Goal: Task Accomplishment & Management: Use online tool/utility

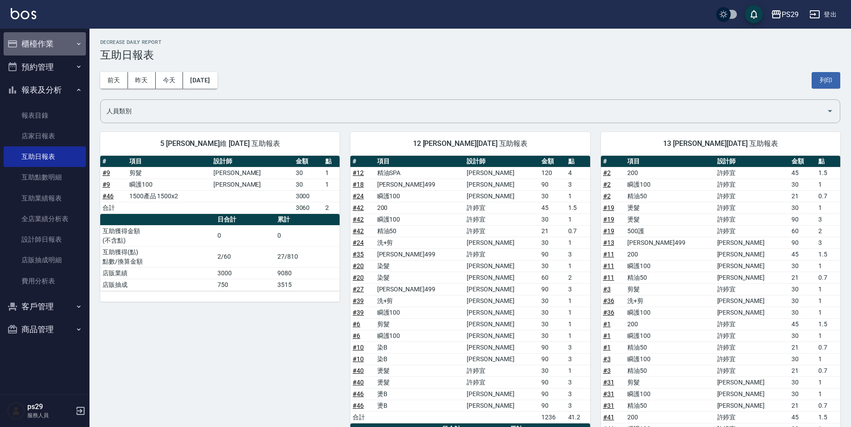
click at [66, 46] on button "櫃檯作業" at bounding box center [45, 43] width 82 height 23
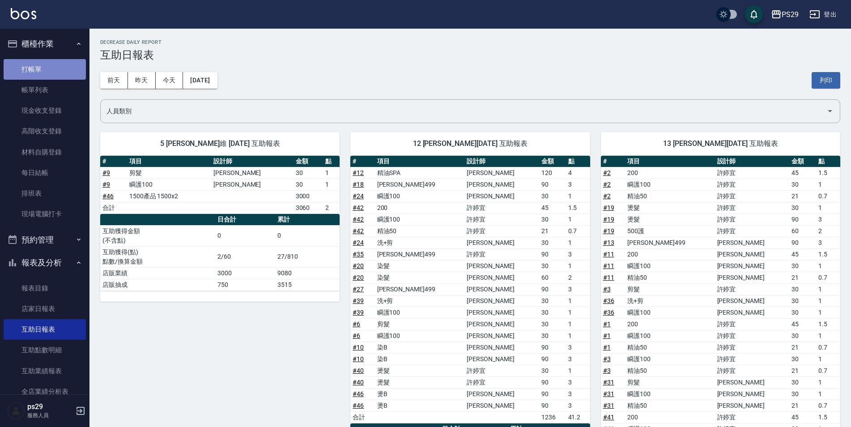
click at [49, 75] on link "打帳單" at bounding box center [45, 69] width 82 height 21
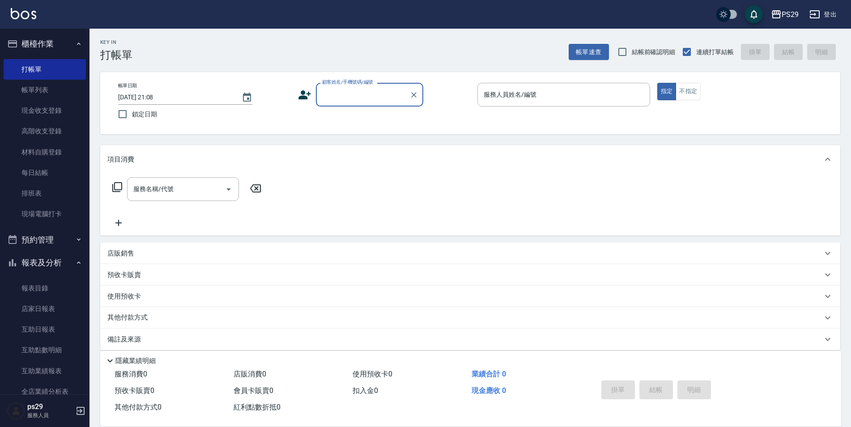
drag, startPoint x: 117, startPoint y: 115, endPoint x: 247, endPoint y: 122, distance: 130.0
click at [114, 114] on input "鎖定日期" at bounding box center [122, 114] width 19 height 19
checkbox input "true"
drag, startPoint x: 382, startPoint y: 108, endPoint x: 380, endPoint y: 102, distance: 6.8
click at [382, 108] on div "帳單日期 [DATE] 21:08 鎖定日期 顧客姓名/手機號碼/編號 顧客姓名/手機號碼/編號 服務人員姓名/編號 服務人員姓名/編號 指定 不指定" at bounding box center [470, 103] width 719 height 41
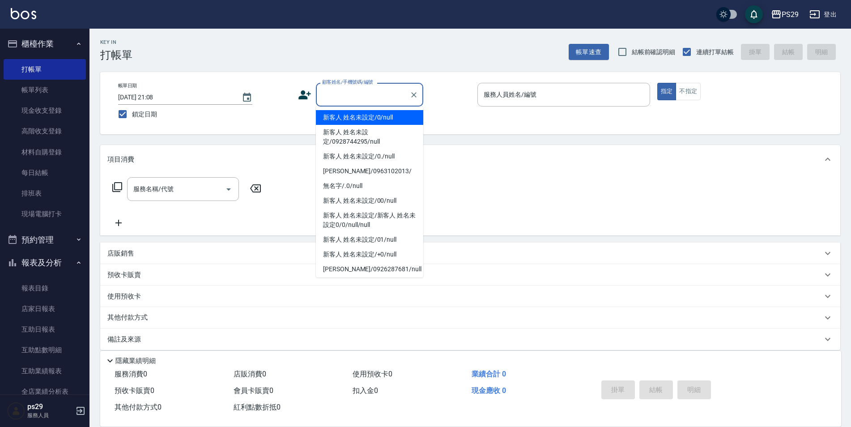
click at [380, 102] on input "顧客姓名/手機號碼/編號" at bounding box center [363, 95] width 86 height 16
type input "新客人 姓名未設定/0/null"
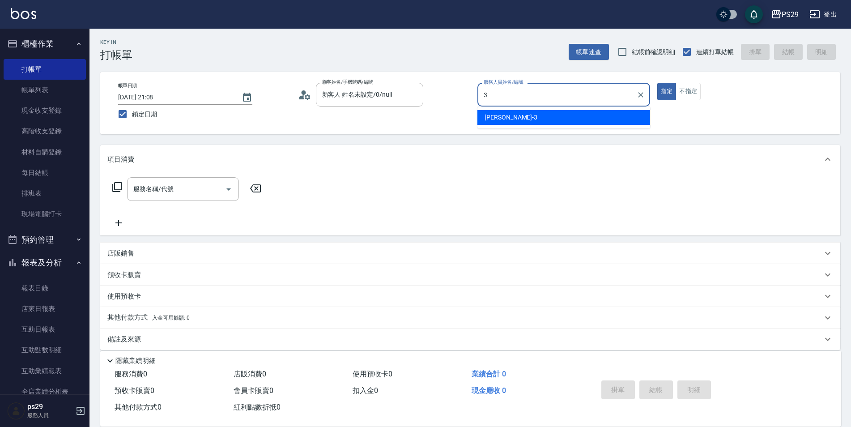
type input "[PERSON_NAME]-3"
type button "true"
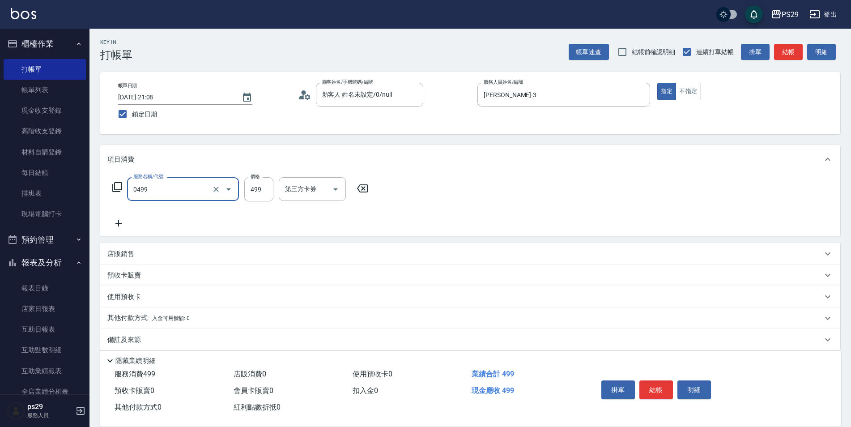
type input "[PERSON_NAME]499(0499)"
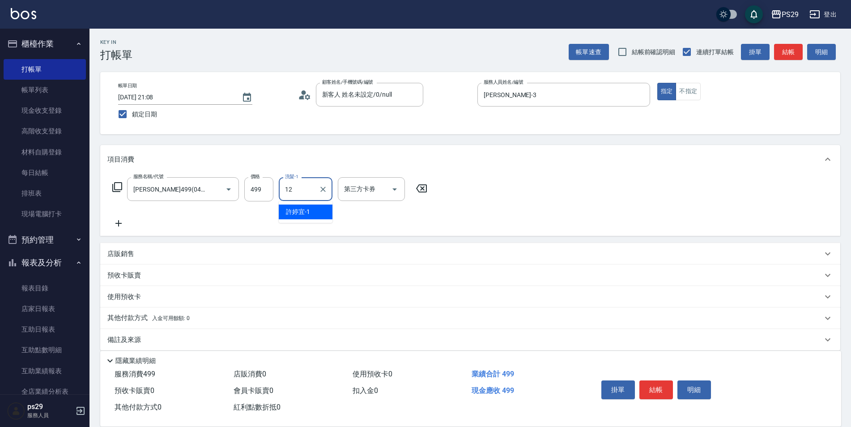
type input "[PERSON_NAME]-12"
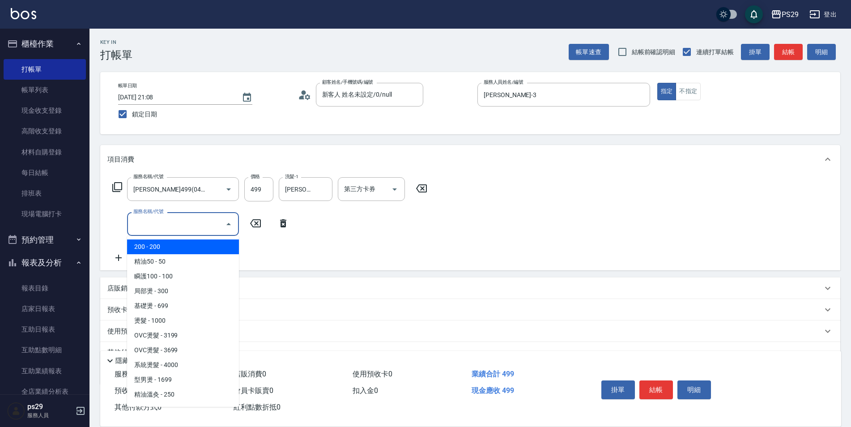
type input "5"
type input "2"
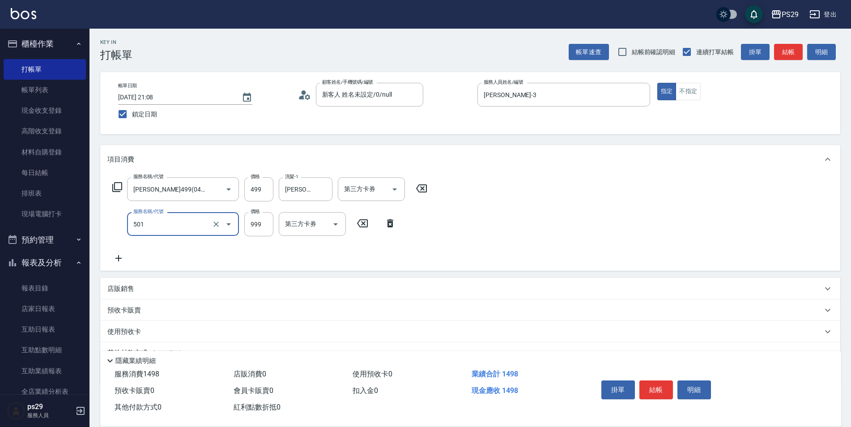
type input "染髮(501)"
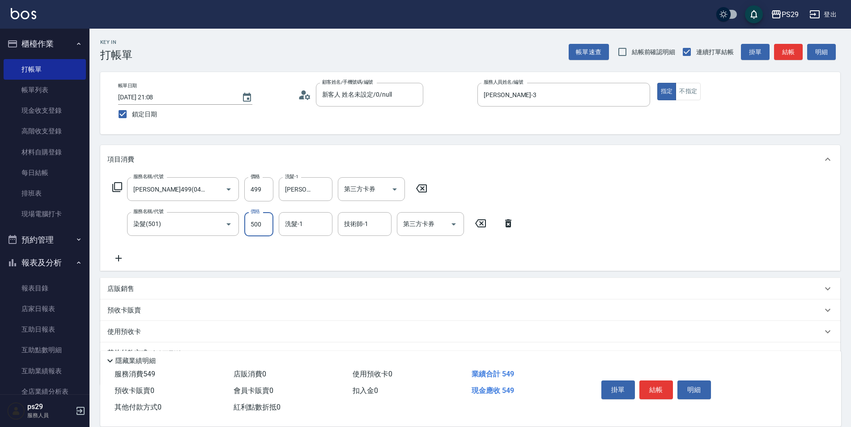
type input "500"
type input "[PERSON_NAME]-12"
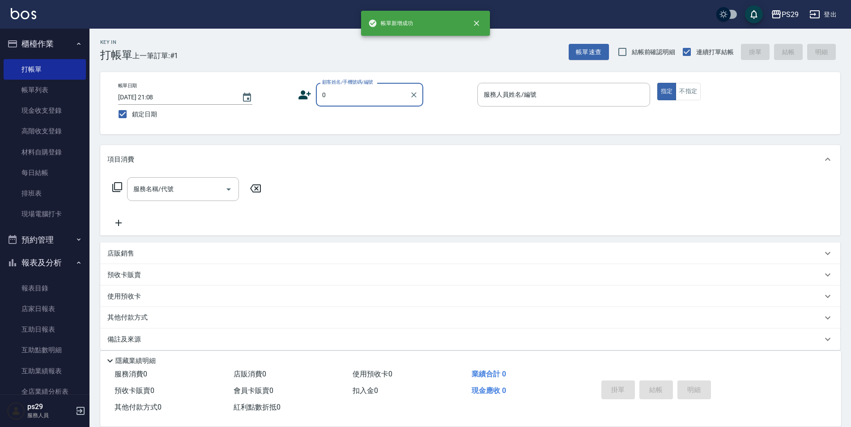
type input "新客人 姓名未設定/0/null"
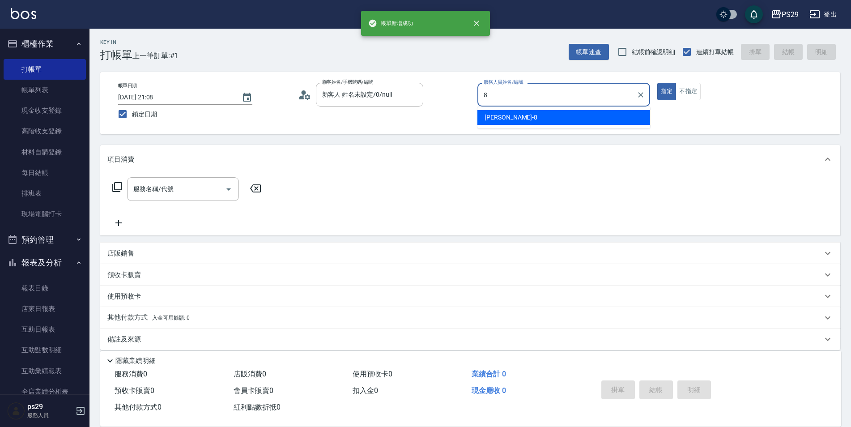
type input "[PERSON_NAME]-8"
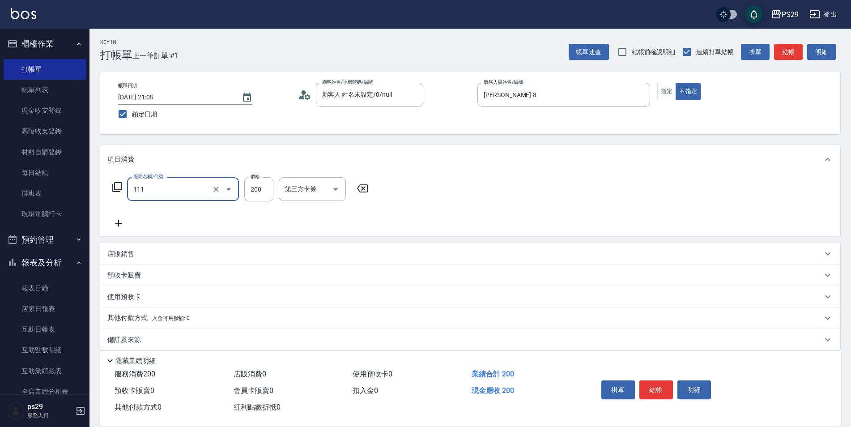
type input "200(111)"
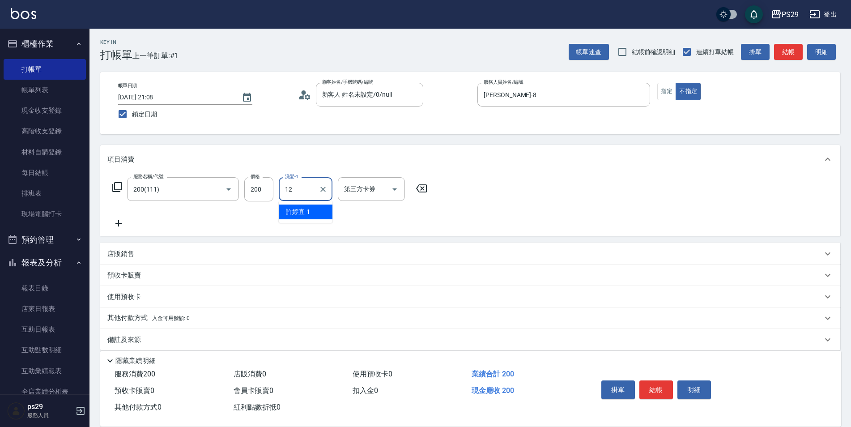
type input "[PERSON_NAME]-12"
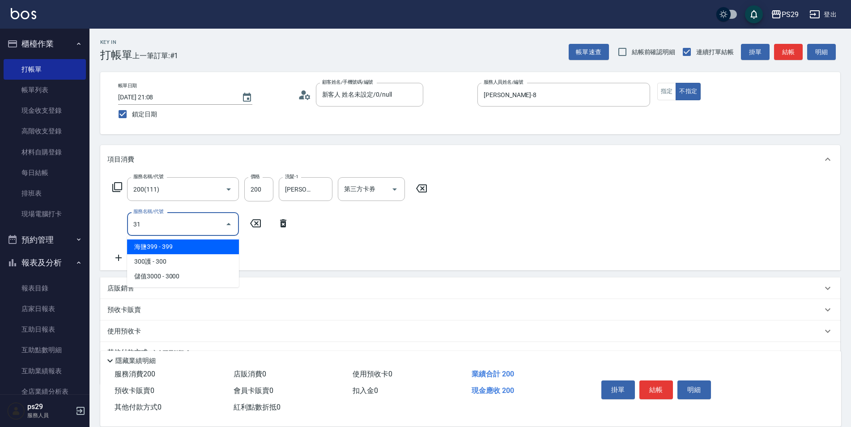
type input "310"
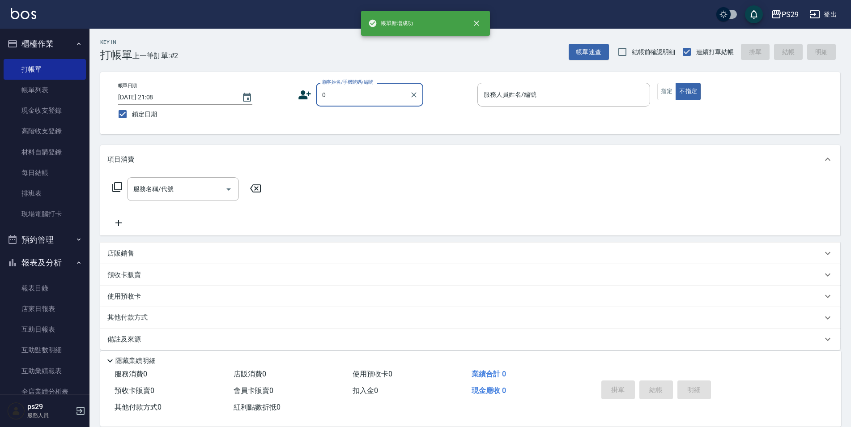
type input "新客人 姓名未設定/0/null"
type input "[PERSON_NAME]維-5"
type button "false"
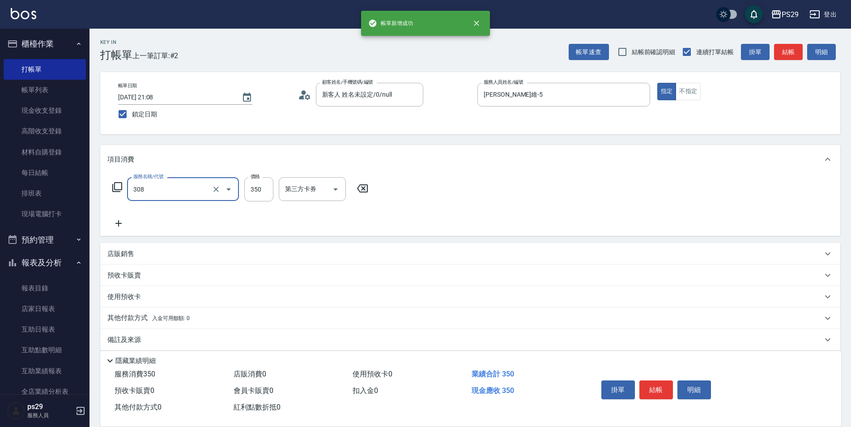
type input "洗+剪(308)"
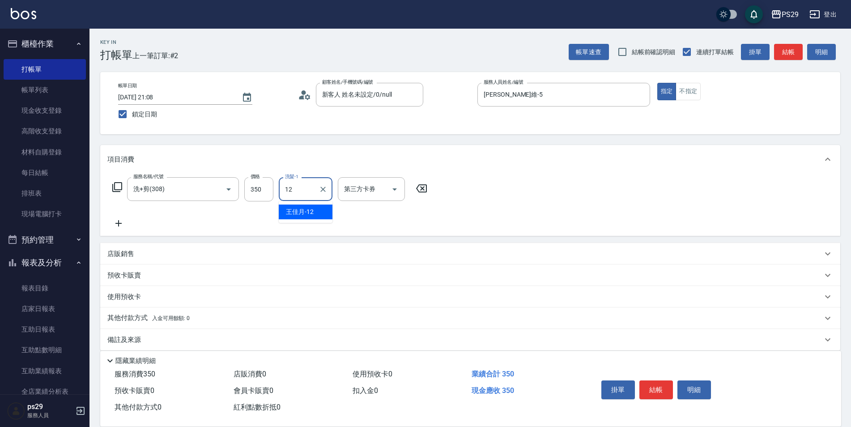
type input "[PERSON_NAME]-12"
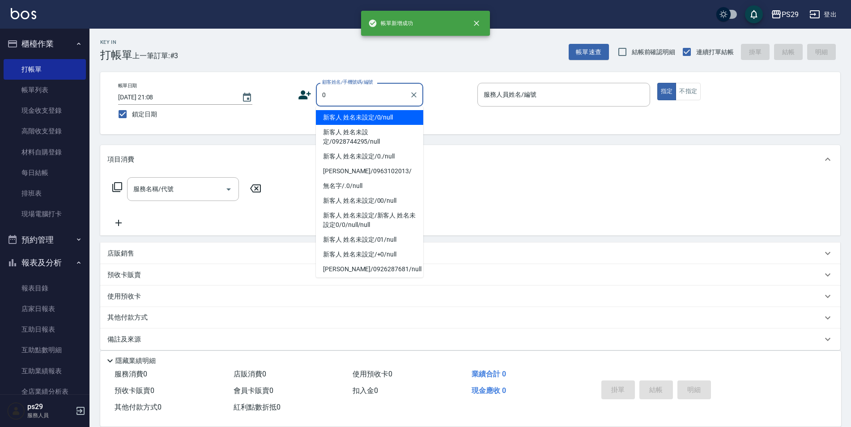
type input "新客人 姓名未設定/0/null"
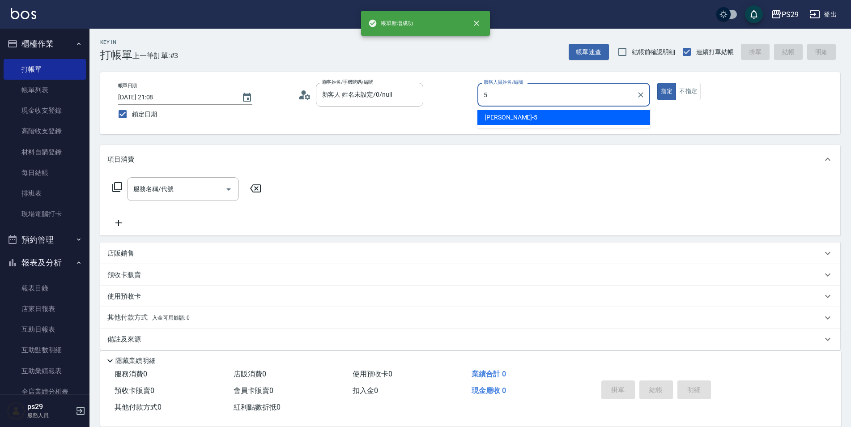
type input "[PERSON_NAME]維-5"
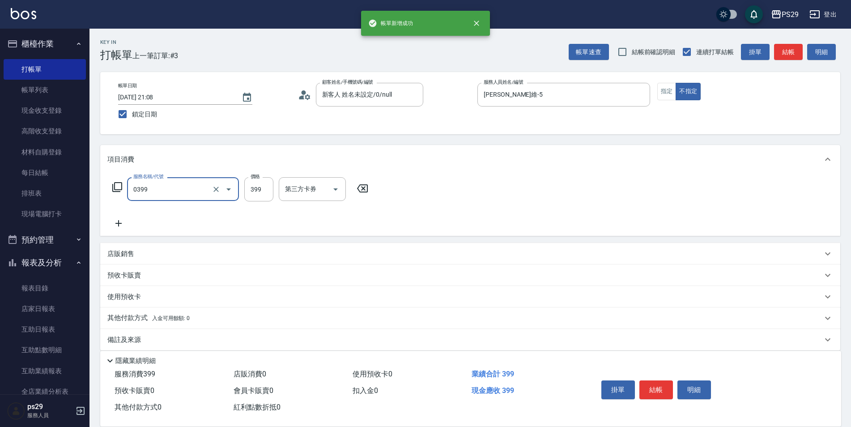
type input "海鹽399(0399)"
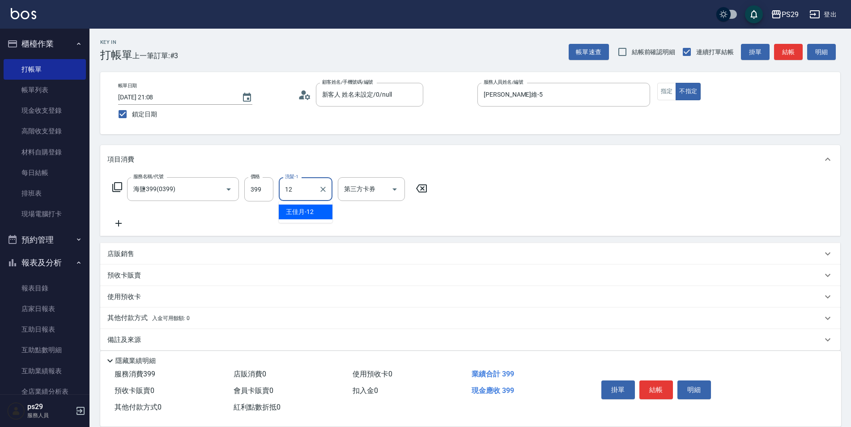
type input "[PERSON_NAME]-12"
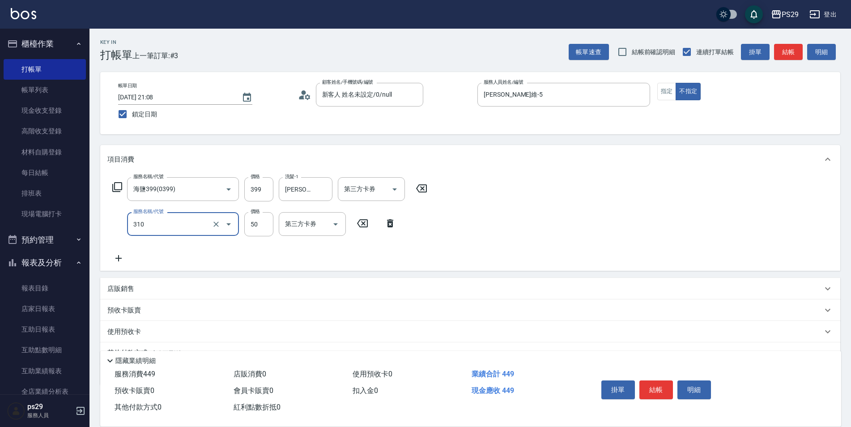
type input "剪瀏海(310)"
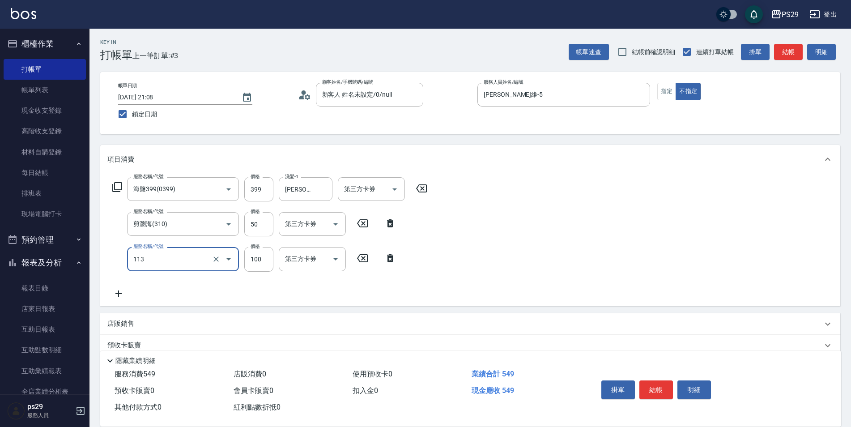
type input "瞬護100(113)"
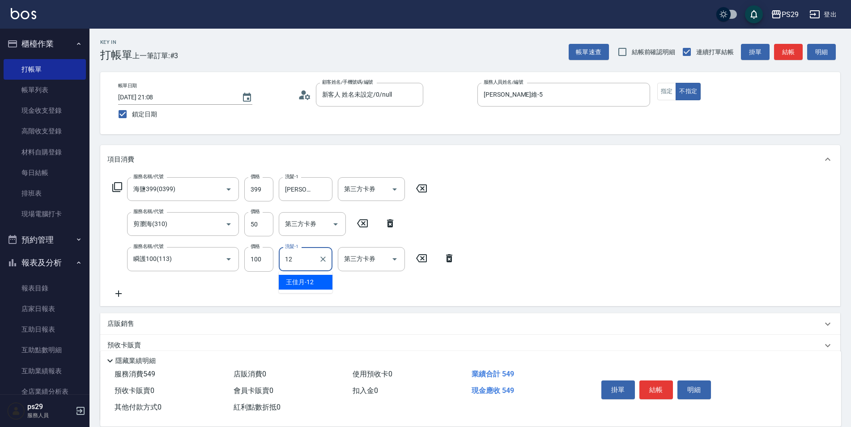
type input "[PERSON_NAME]-12"
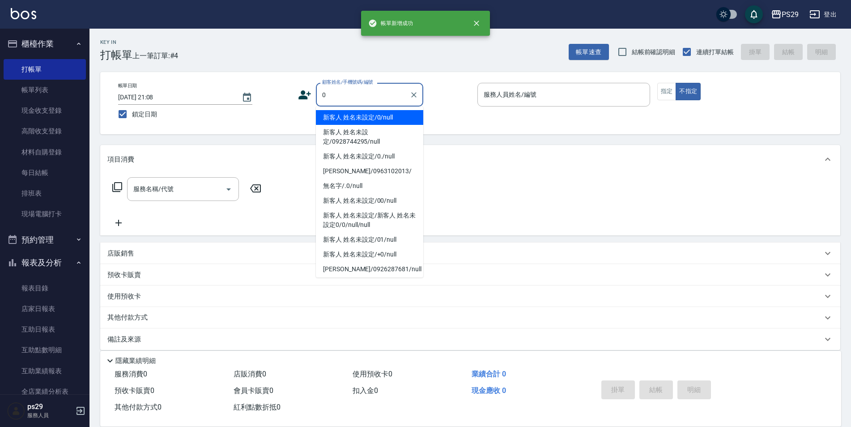
type input "新客人 姓名未設定/0/null"
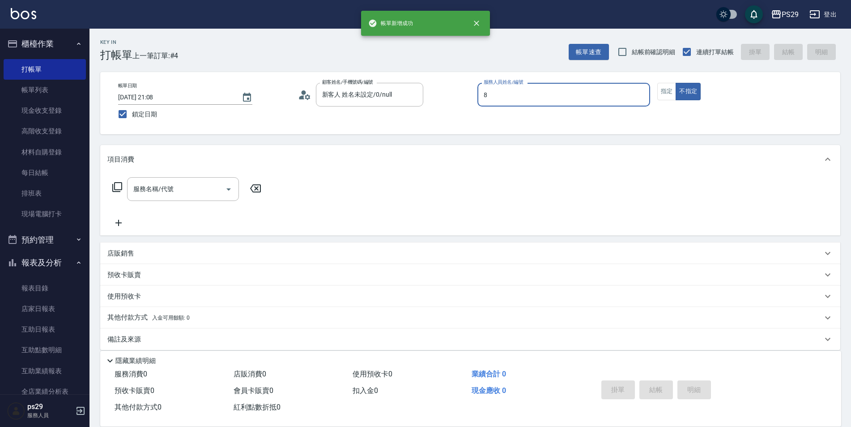
type input "[PERSON_NAME]-8"
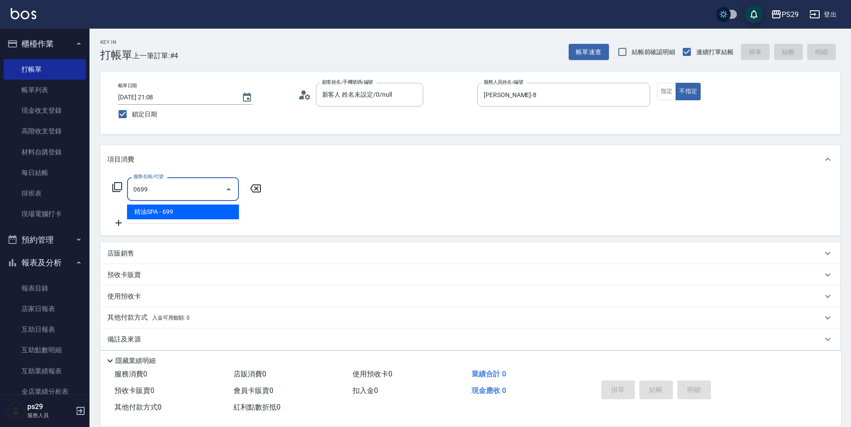
type input "精油SPA(0699)"
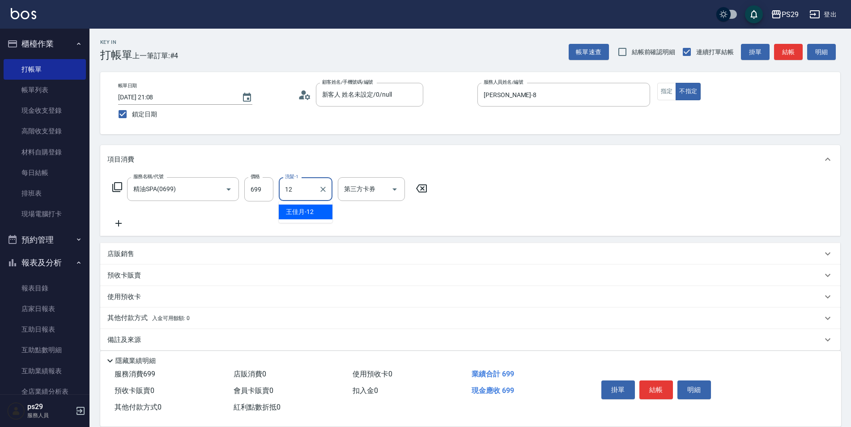
type input "[PERSON_NAME]-12"
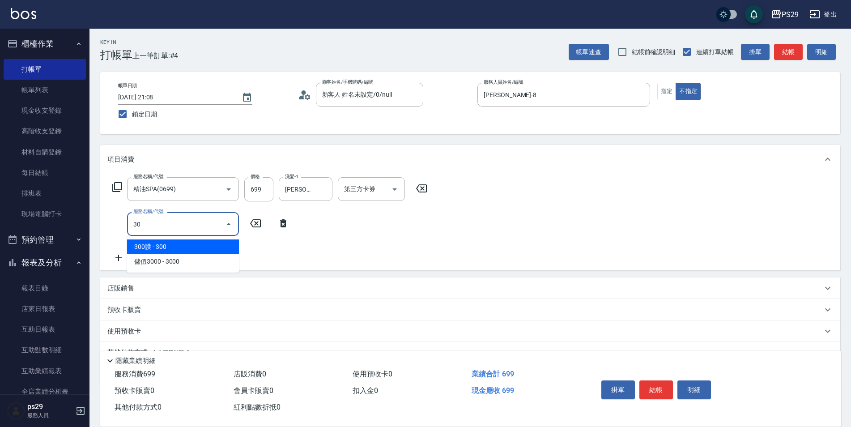
type input "304"
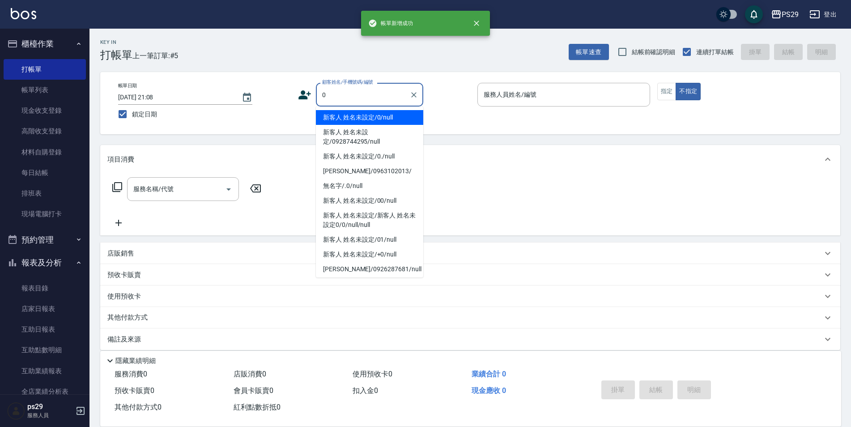
type input "新客人 姓名未設定/0/null"
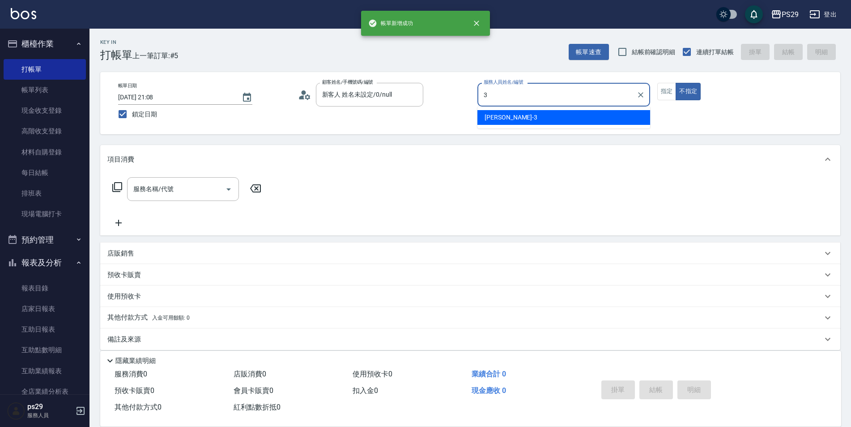
type input "[PERSON_NAME]-3"
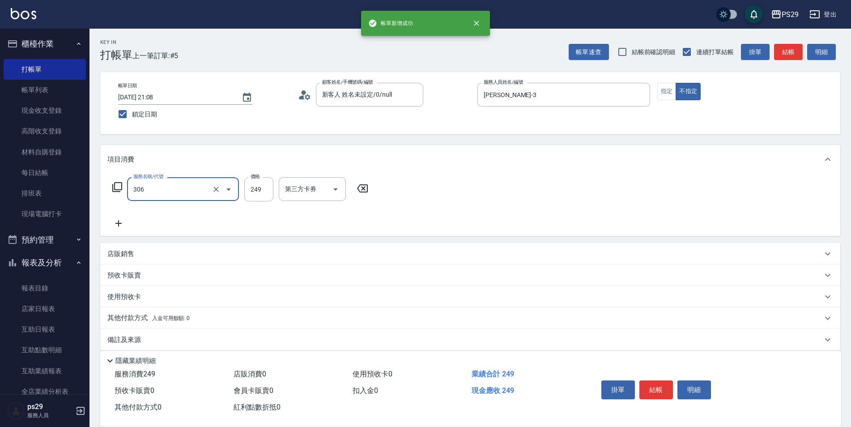
type input "剪髮(306)"
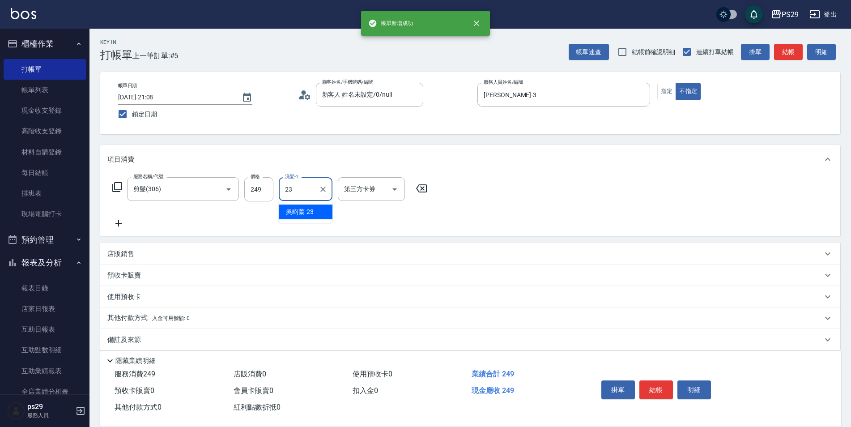
type input "吳畇蓁-23"
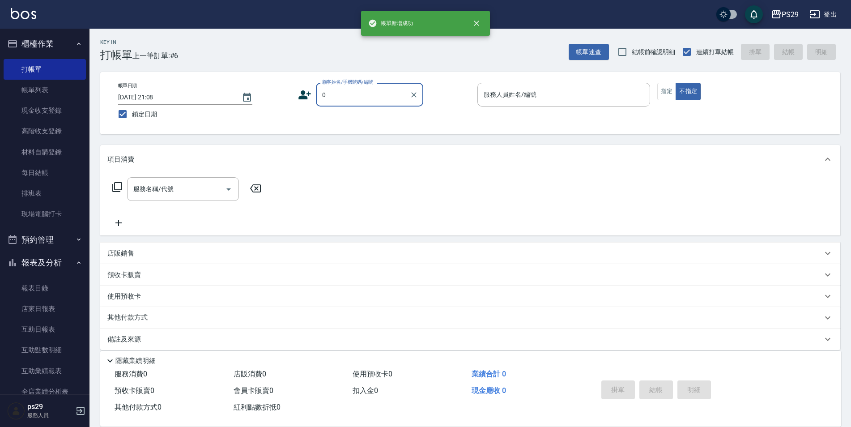
type input "新客人 姓名未設定/0/null"
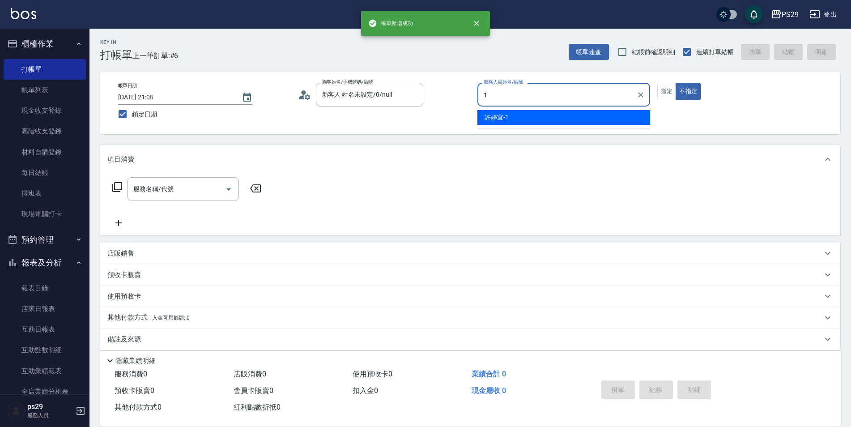
type input "[PERSON_NAME]-1"
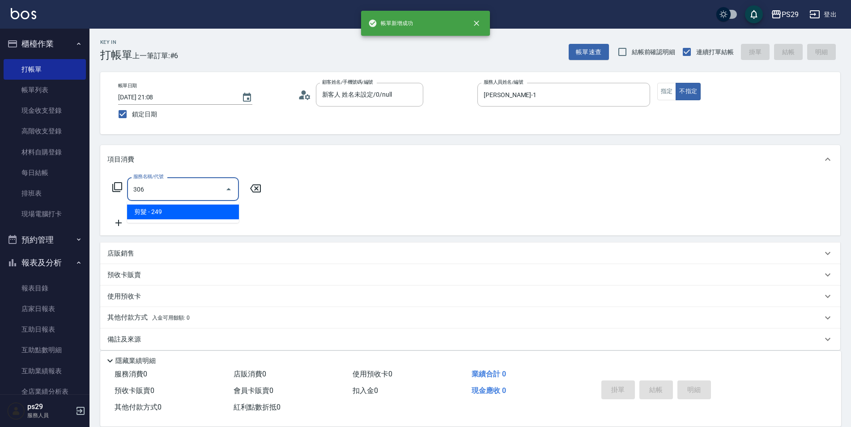
type input "剪髮(306)"
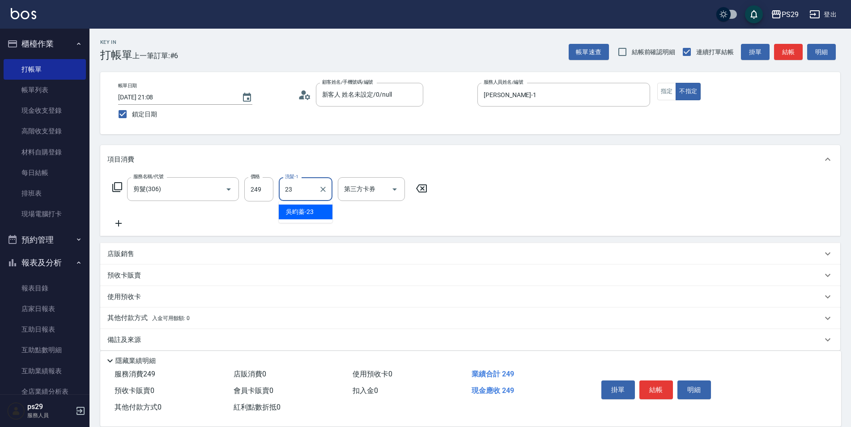
type input "吳畇蓁-23"
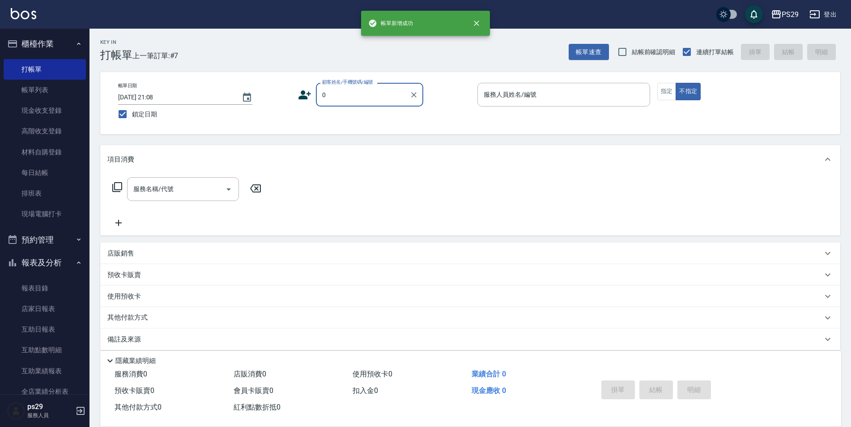
type input "新客人 姓名未設定/0/null"
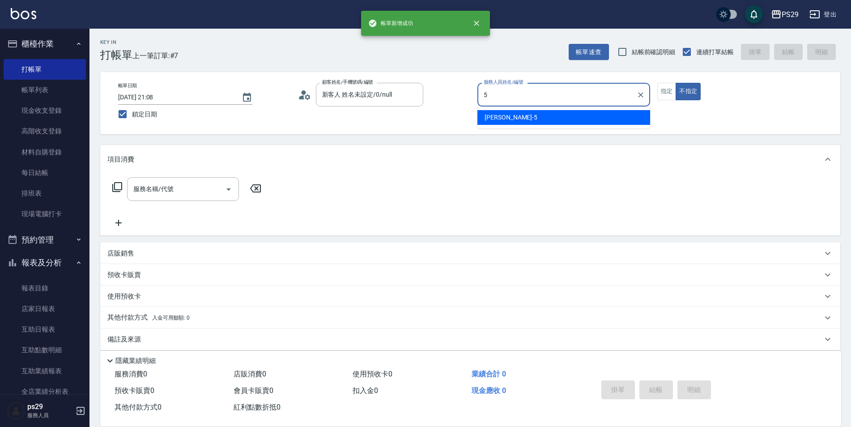
type input "[PERSON_NAME]維-5"
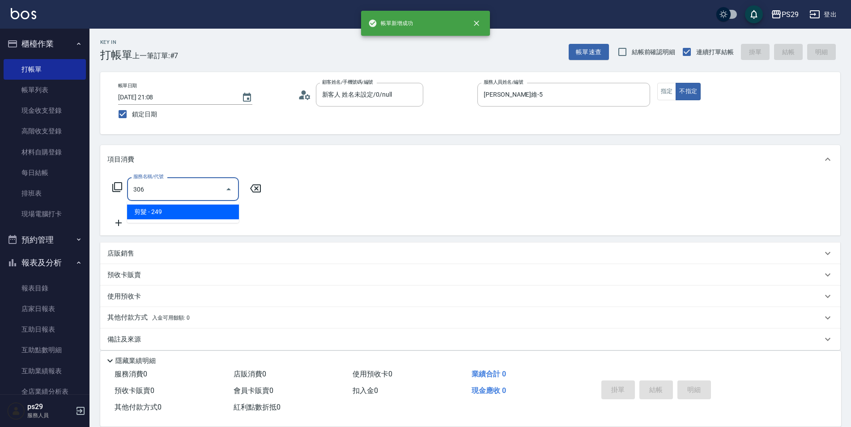
type input "剪髮(306)"
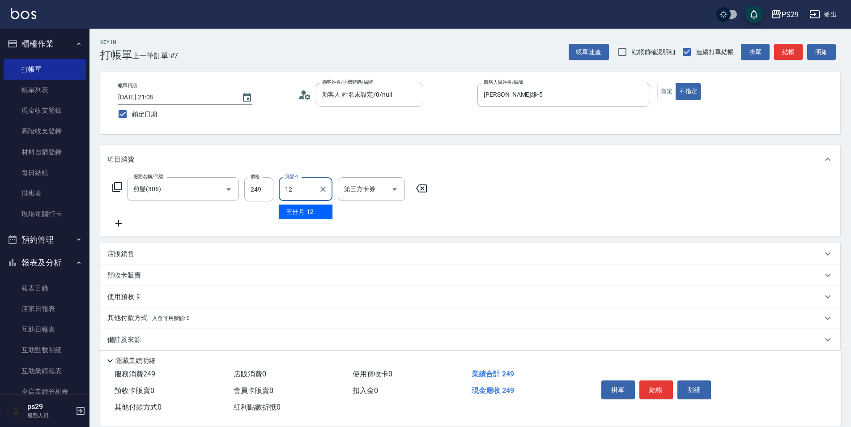
type input "[PERSON_NAME]-12"
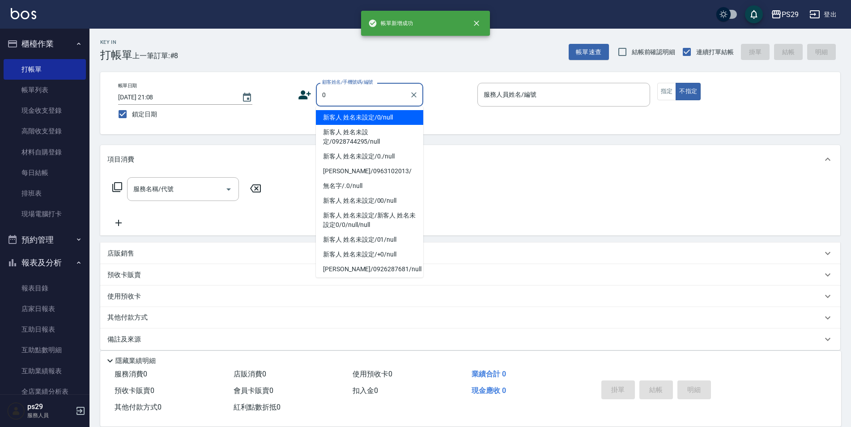
type input "新客人 姓名未設定/0/null"
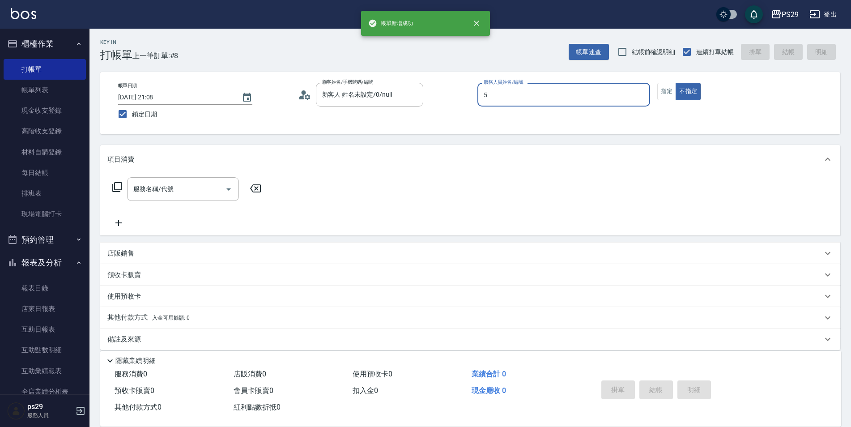
type input "[PERSON_NAME]維-5"
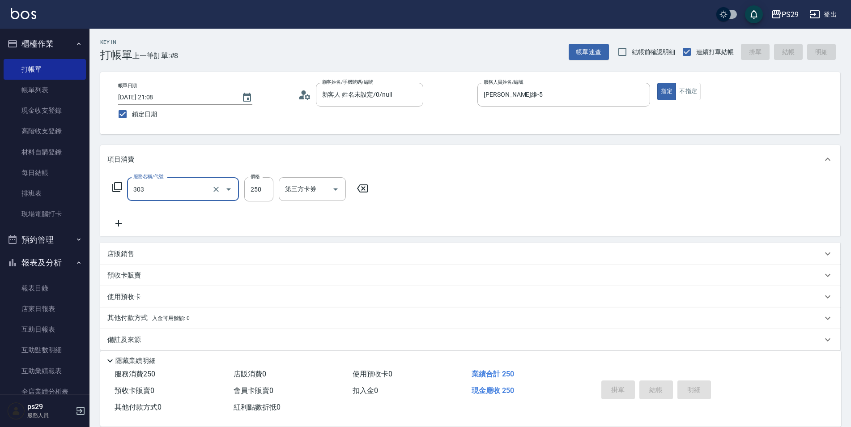
type input "303"
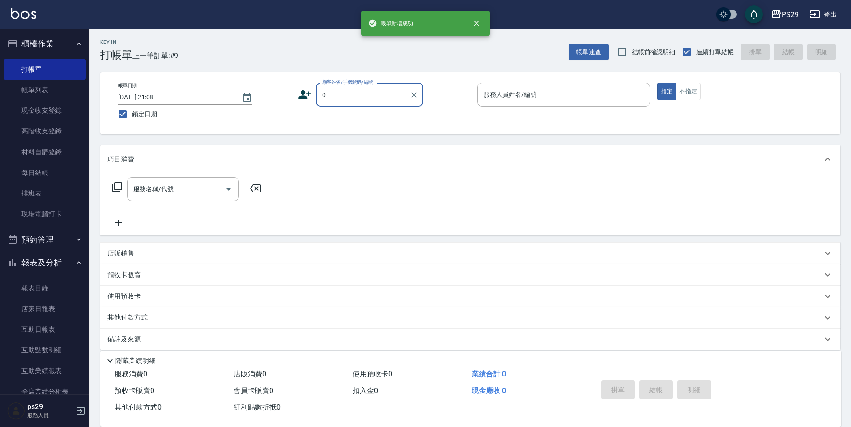
type input "新客人 姓名未設定/0/null"
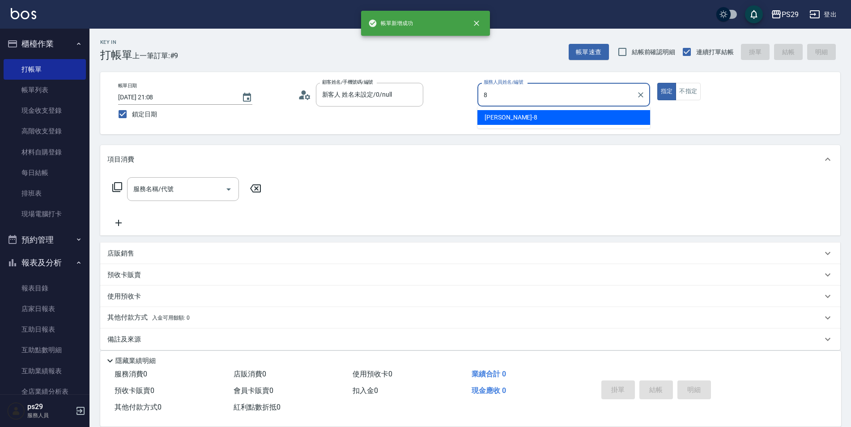
type input "[PERSON_NAME]-8"
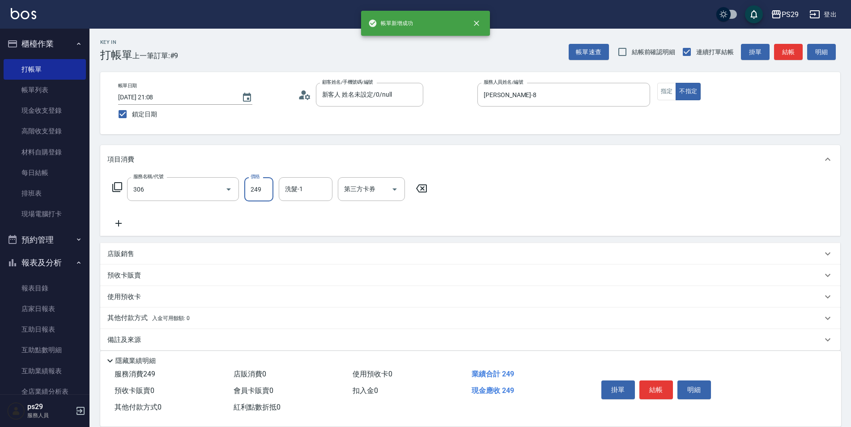
type input "剪髮(306)"
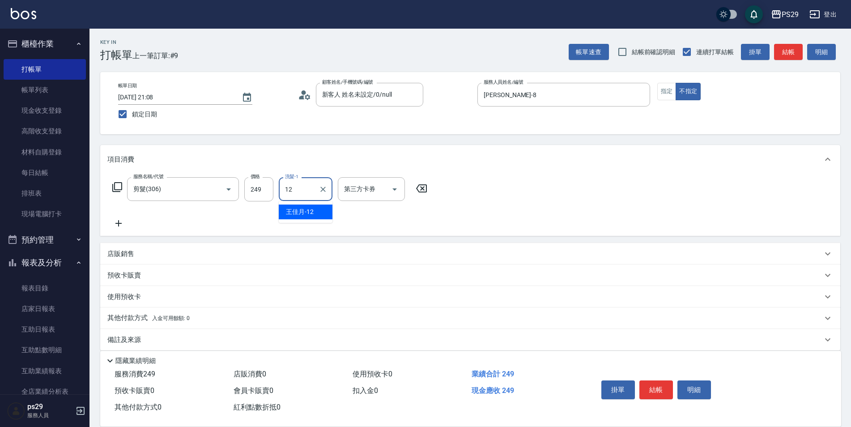
type input "[PERSON_NAME]-12"
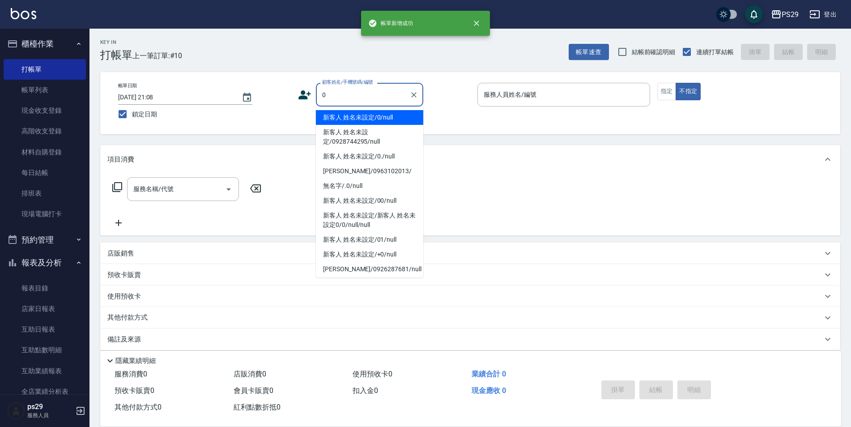
type input "新客人 姓名未設定/0/null"
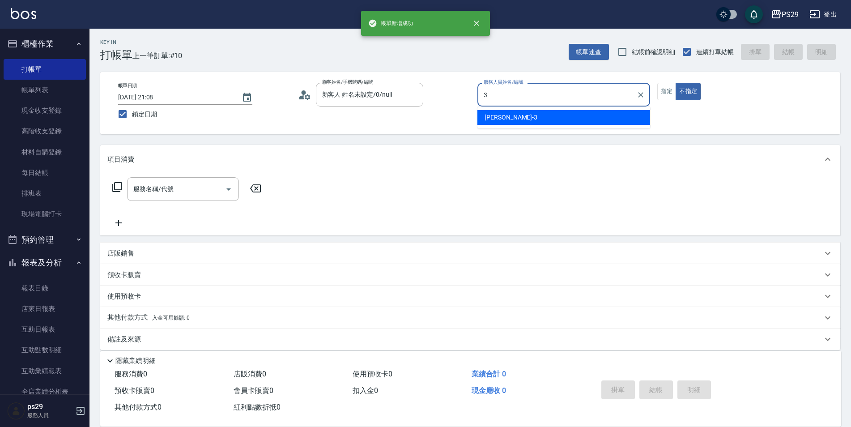
type input "[PERSON_NAME]-3"
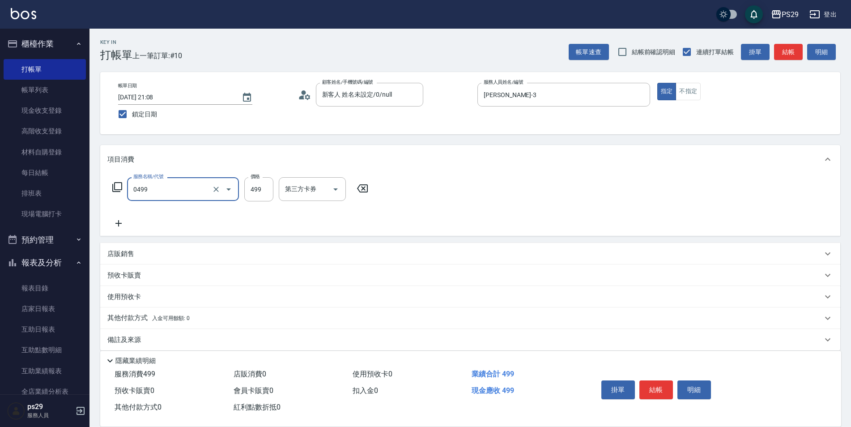
type input "[PERSON_NAME]499(0499)"
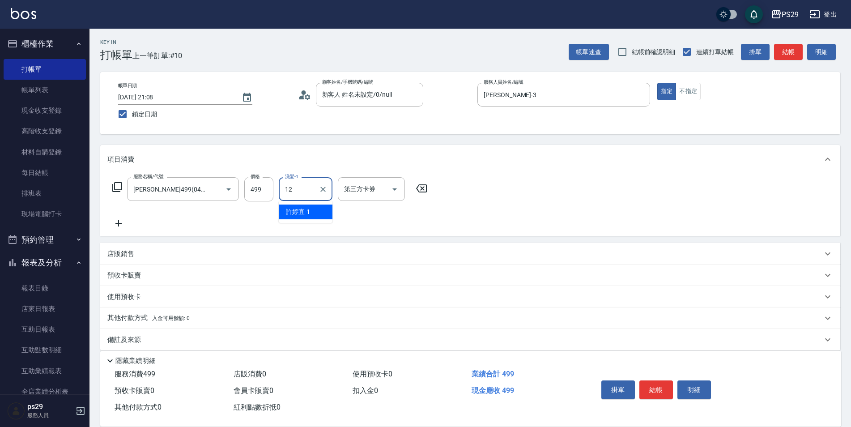
type input "[PERSON_NAME]-12"
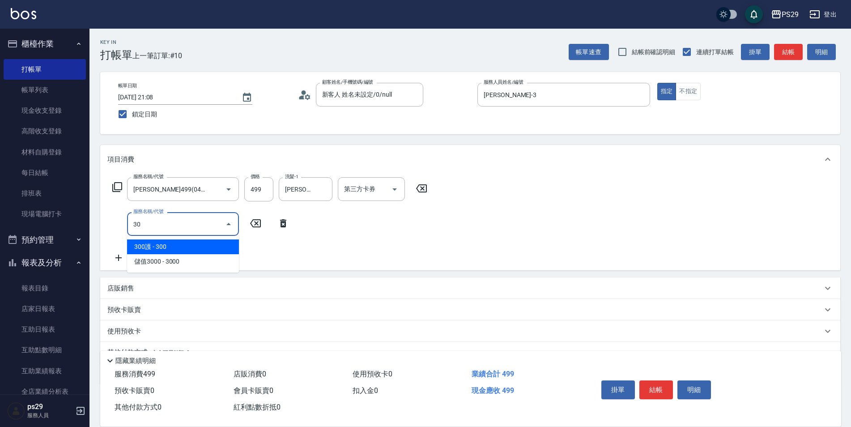
type input "303"
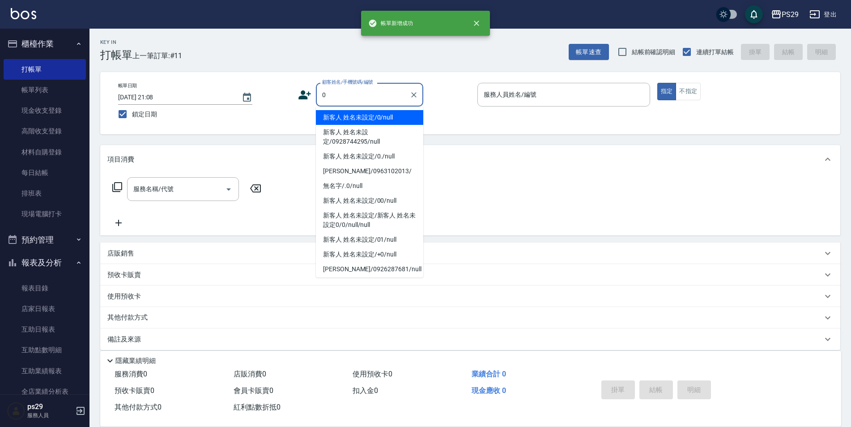
type input "新客人 姓名未設定/0/null"
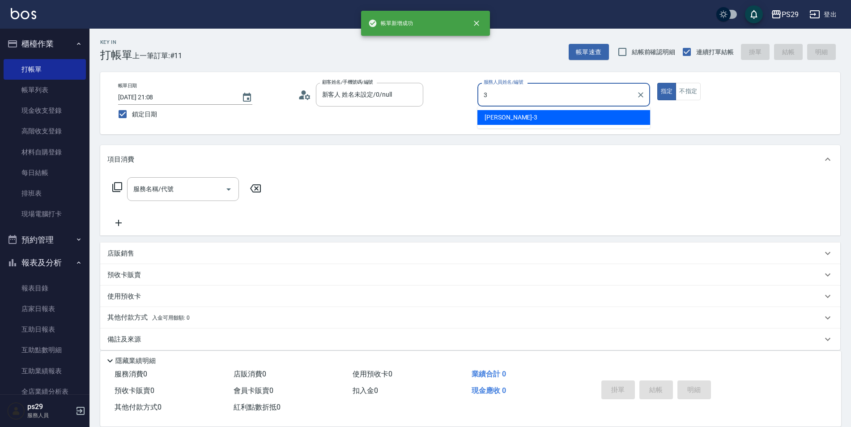
type input "[PERSON_NAME]-3"
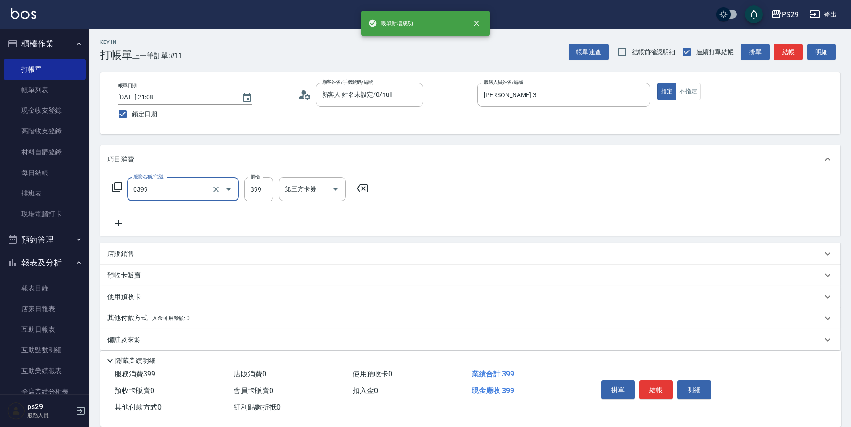
type input "海鹽399(0399)"
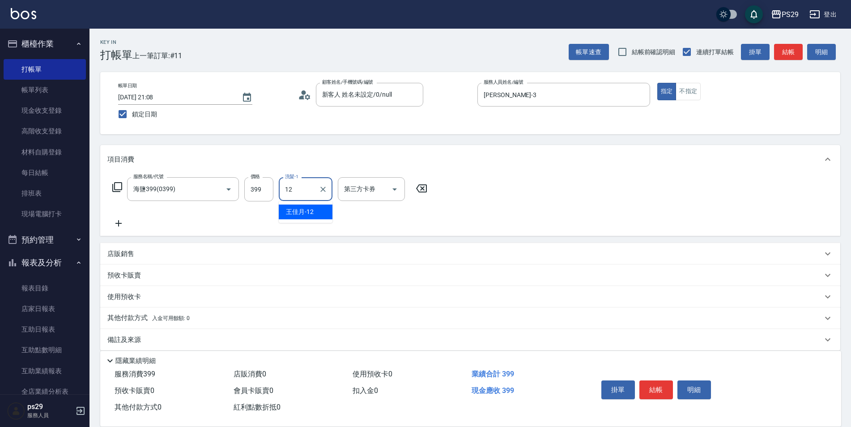
type input "[PERSON_NAME]-12"
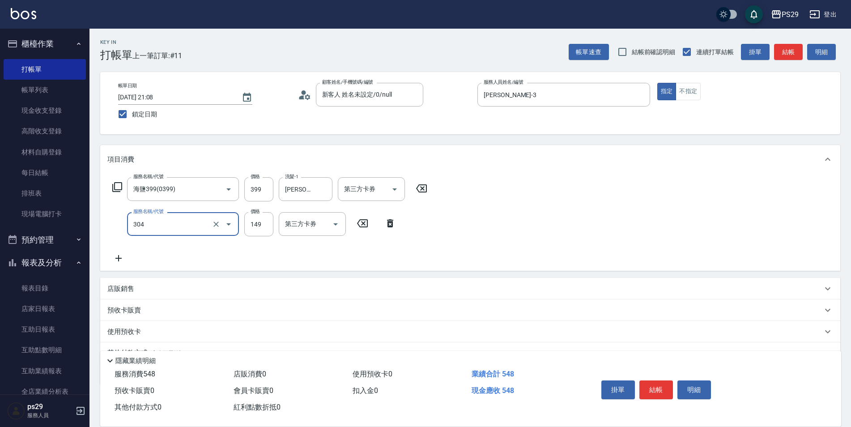
type input "剪髮(304)"
click at [708, 97] on div "指定 不指定" at bounding box center [743, 91] width 173 height 17
click at [707, 97] on div "指定 不指定" at bounding box center [743, 91] width 173 height 17
click at [692, 96] on button "不指定" at bounding box center [688, 91] width 25 height 17
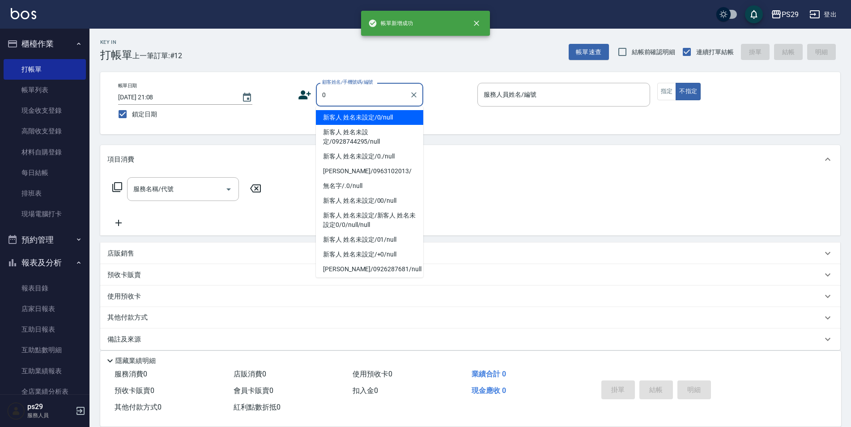
type input "新客人 姓名未設定/0/null"
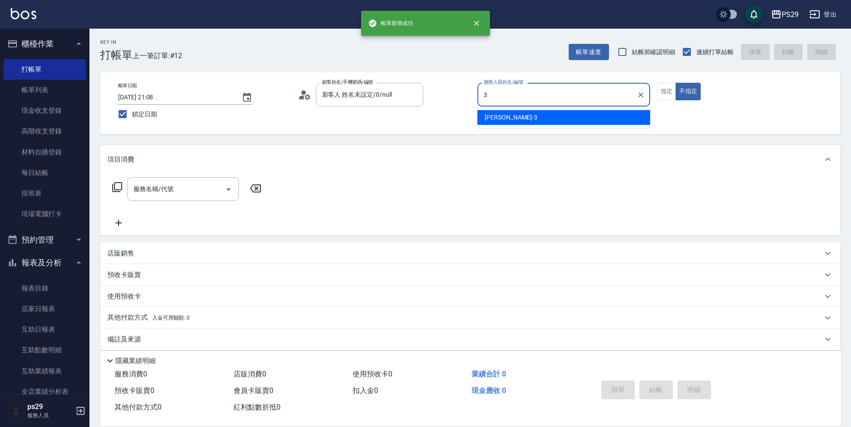
type input "[PERSON_NAME]-3"
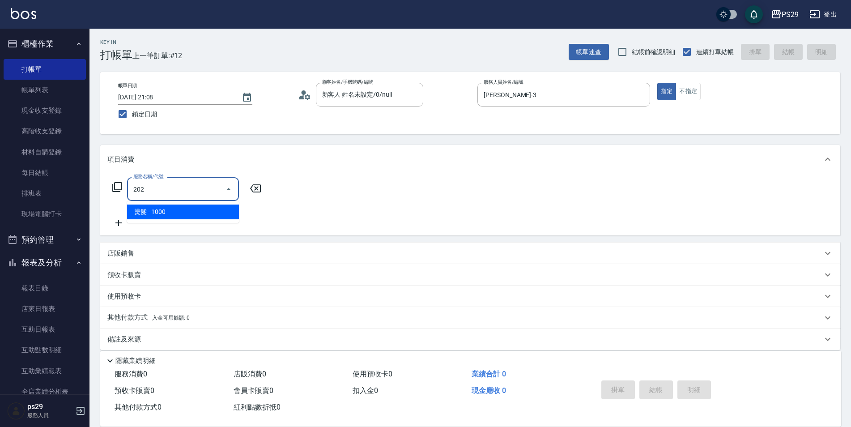
type input "燙髮(202)"
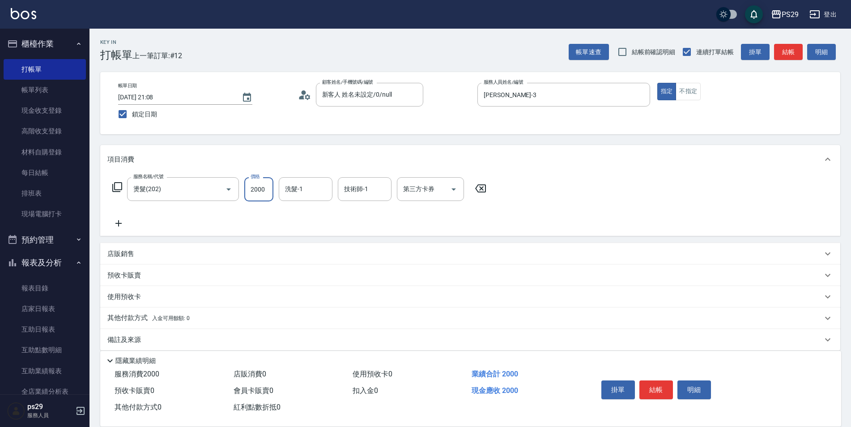
type input "2000"
type input "[PERSON_NAME]-12"
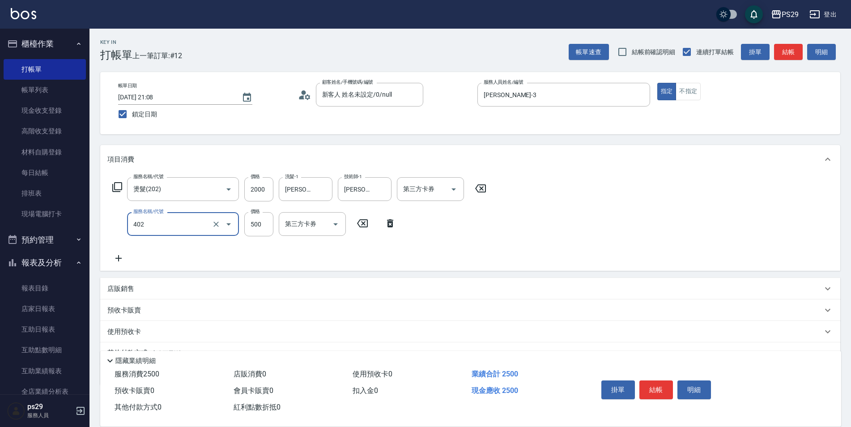
type input "500護(402)"
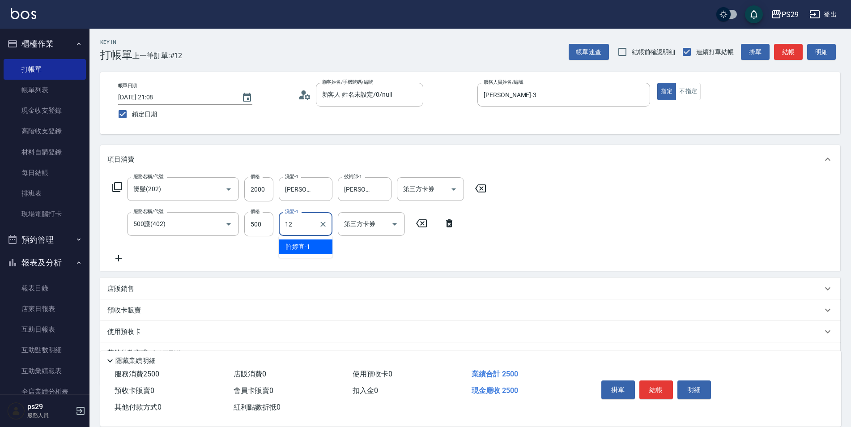
type input "[PERSON_NAME]-12"
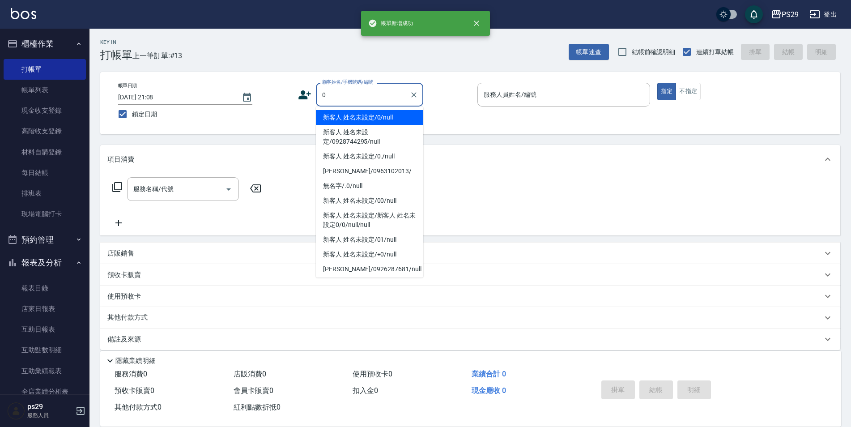
type input "新客人 姓名未設定/0/null"
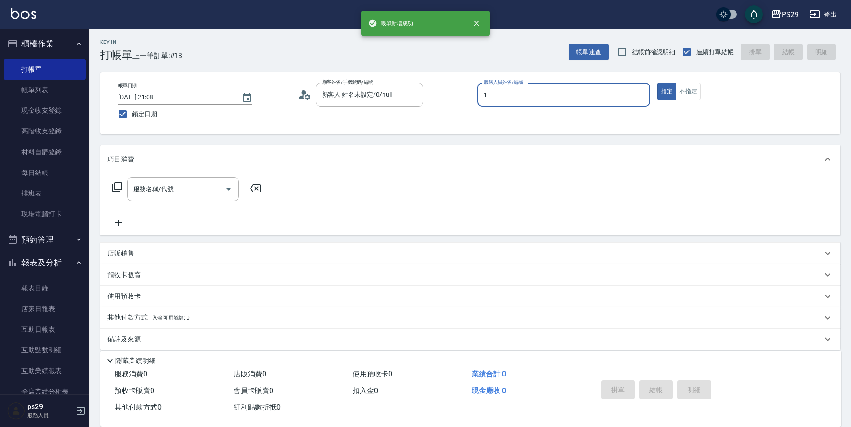
type input "[PERSON_NAME]-1"
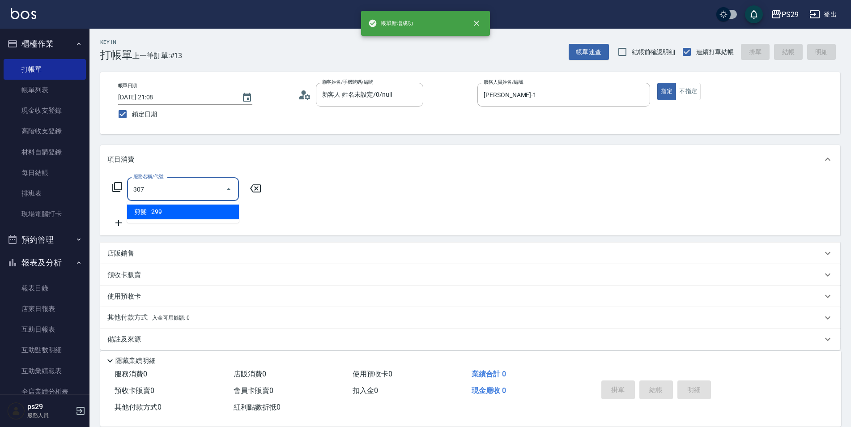
type input "剪髮(307)"
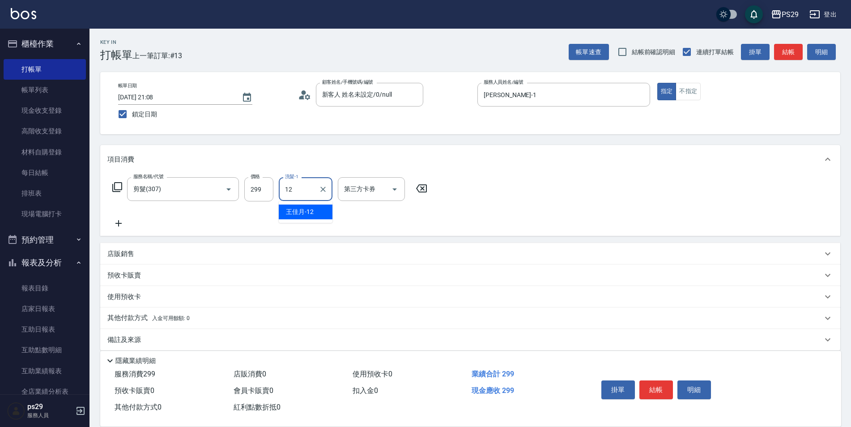
type input "[PERSON_NAME]-12"
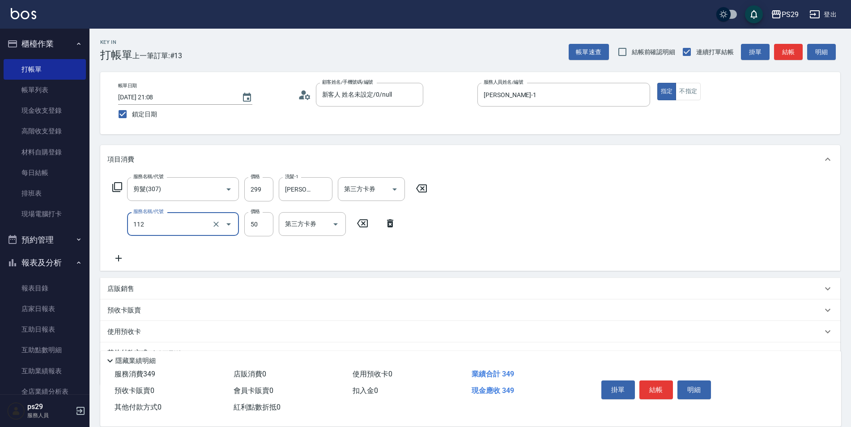
type input "精油50(112)"
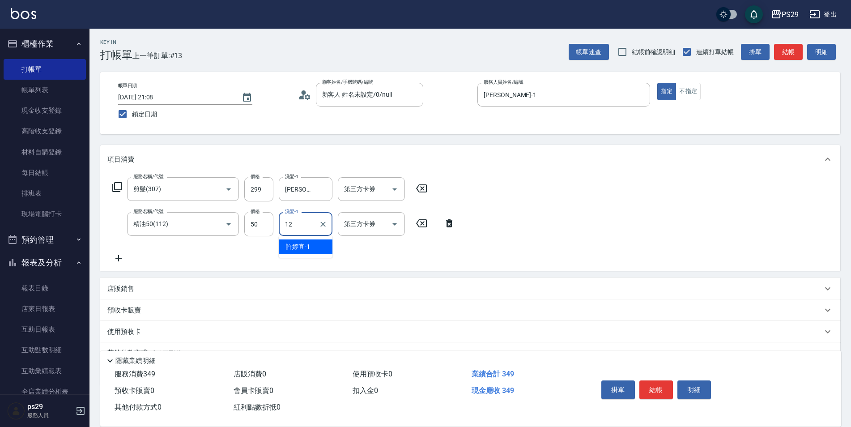
type input "[PERSON_NAME]-12"
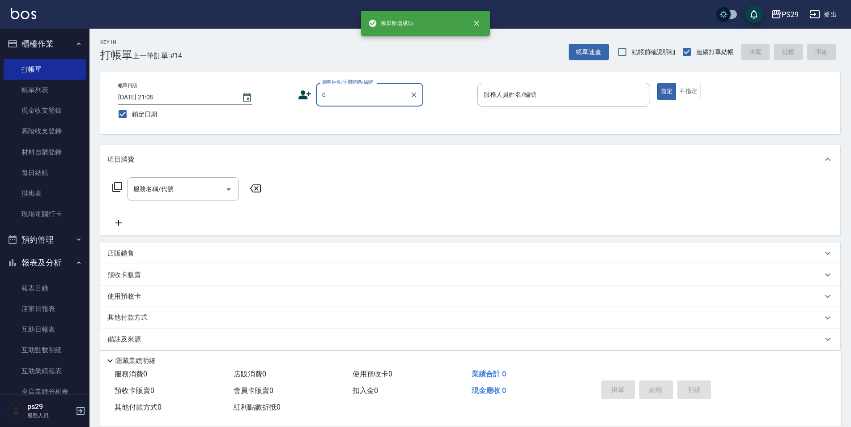
type input "新客人 姓名未設定/0/null"
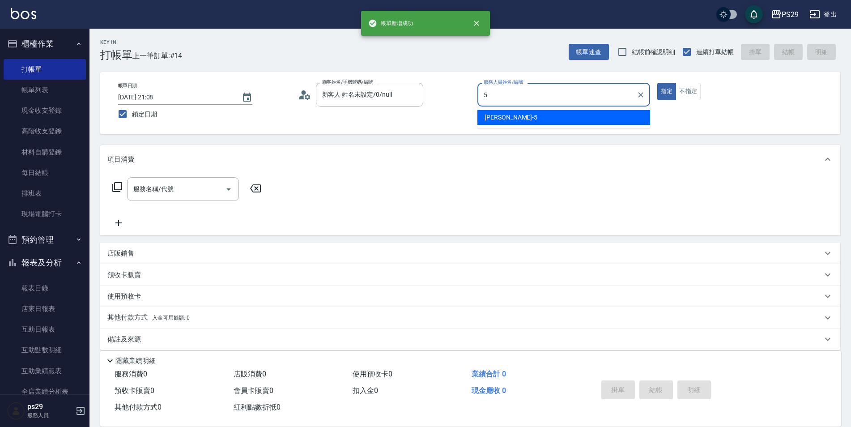
type input "[PERSON_NAME]維-5"
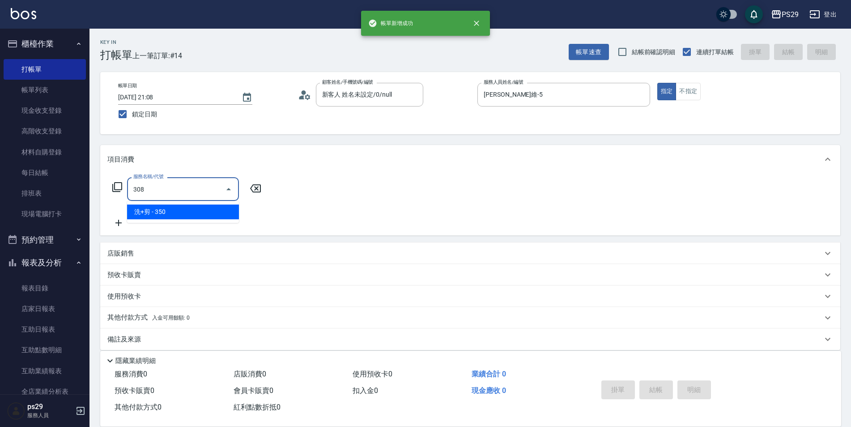
type input "洗+剪(308)"
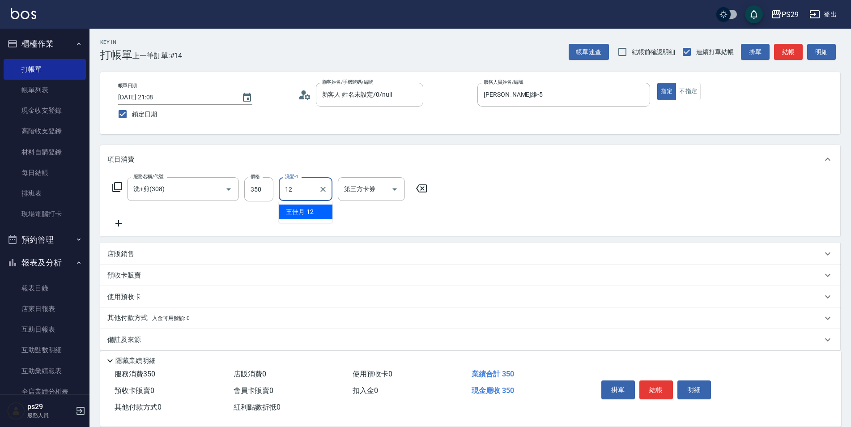
type input "[PERSON_NAME]-12"
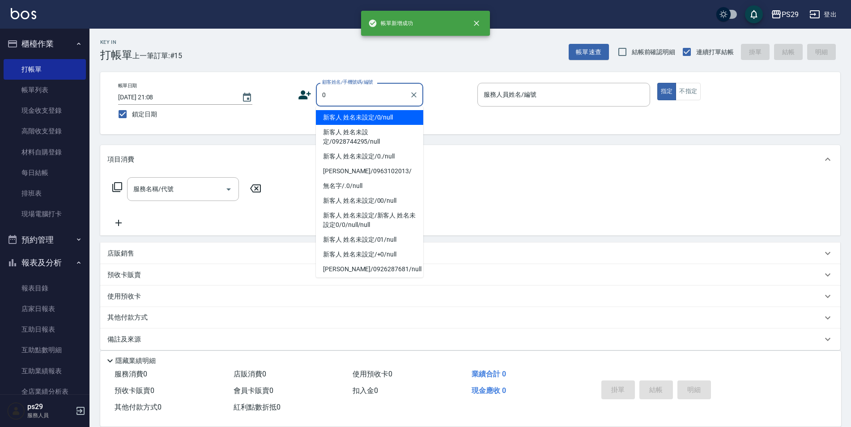
type input "新客人 姓名未設定/0/null"
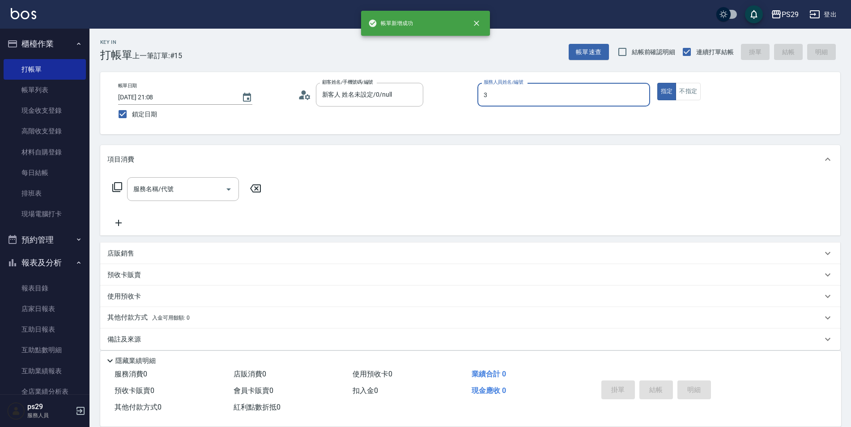
type input "[PERSON_NAME]-3"
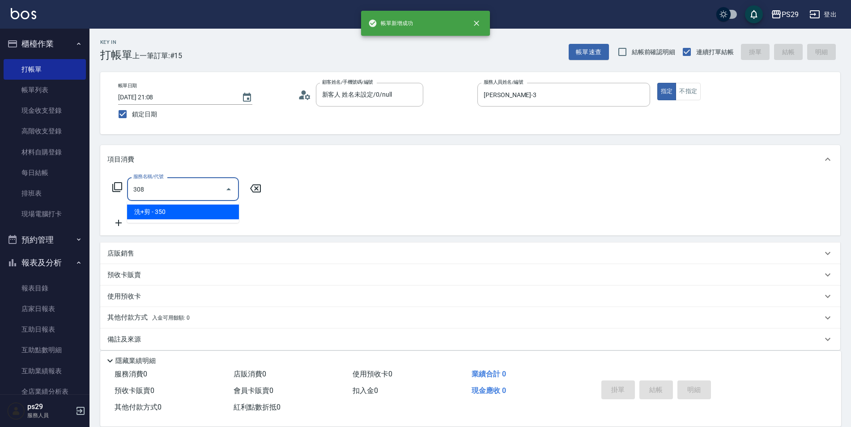
type input "洗+剪(308)"
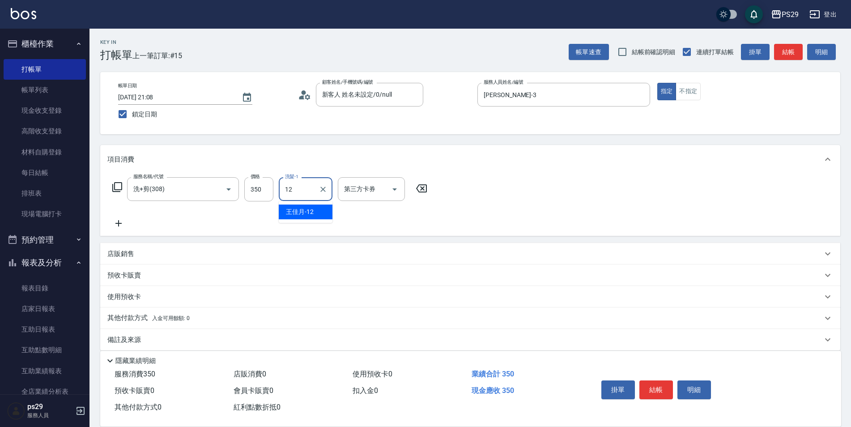
type input "[PERSON_NAME]-12"
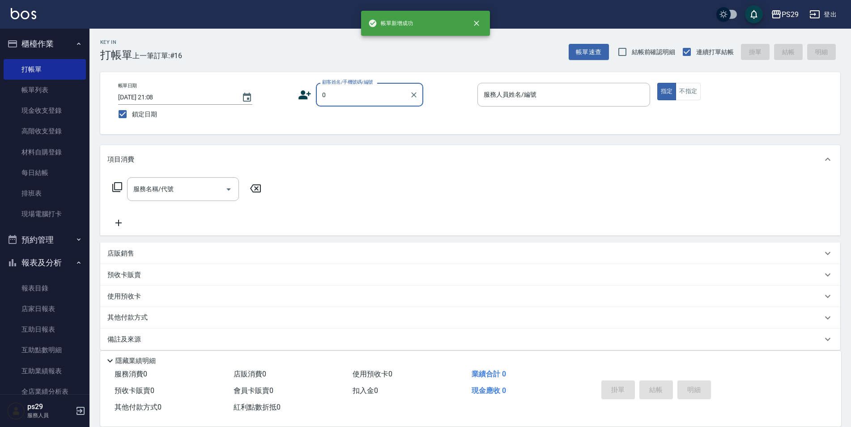
type input "新客人 姓名未設定/0/null"
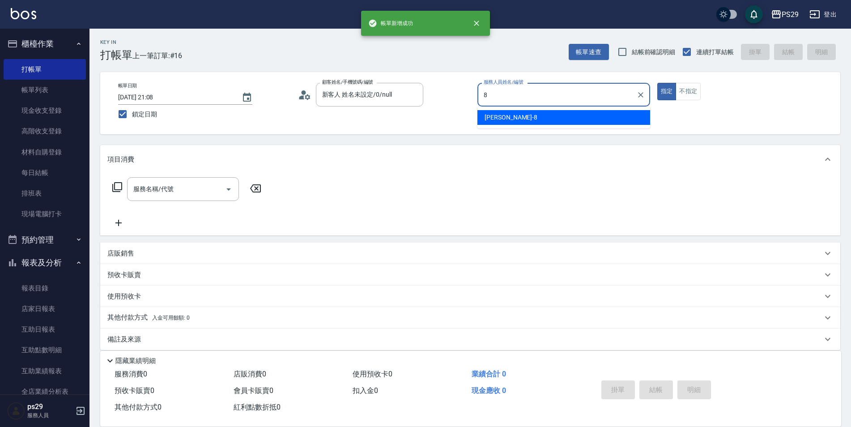
type input "[PERSON_NAME]-8"
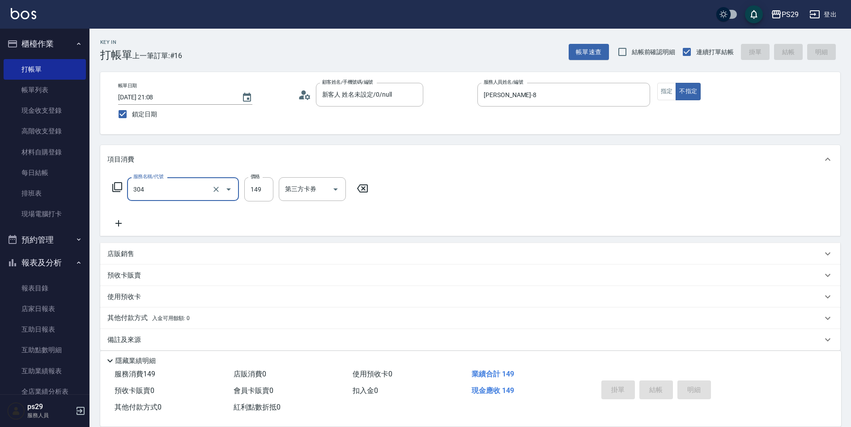
type input "304"
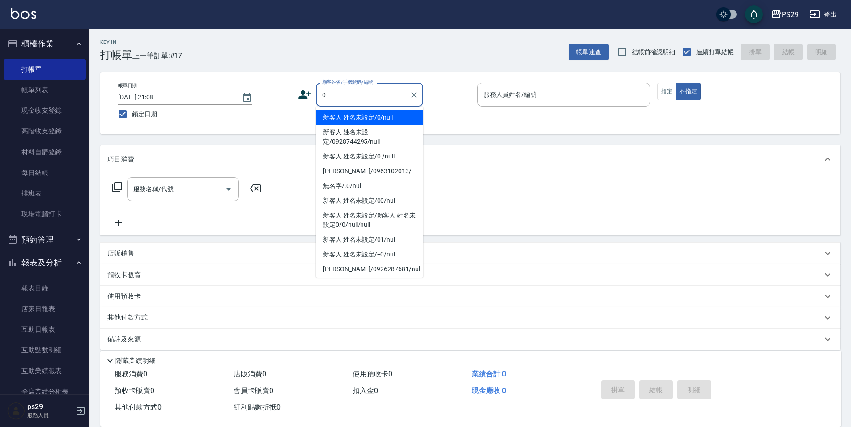
type input "新客人 姓名未設定/0/null"
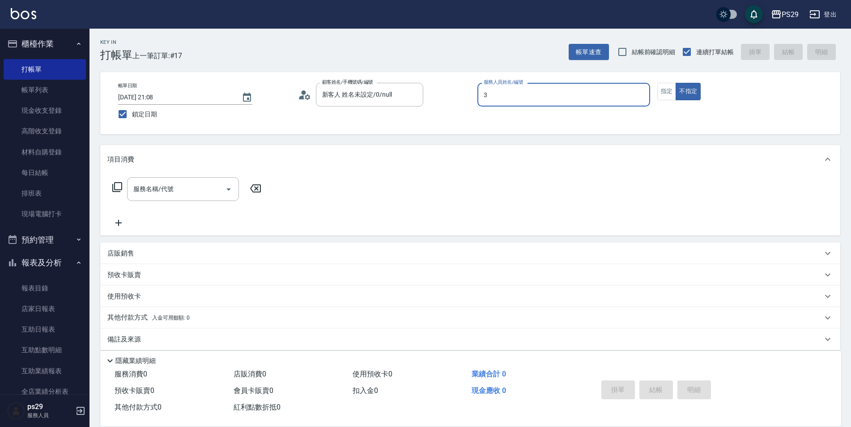
type input "[PERSON_NAME]-3"
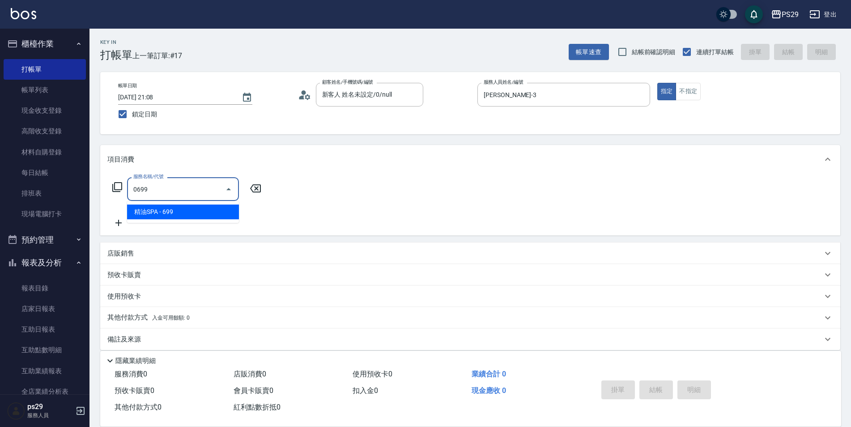
type input "精油SPA(0699)"
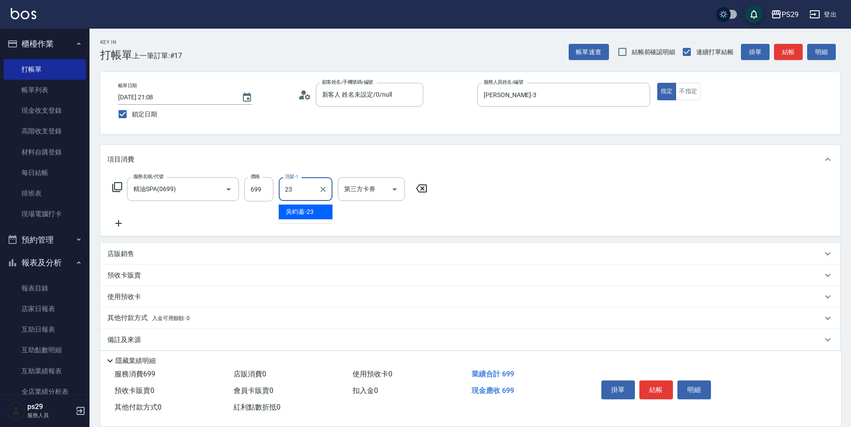
type input "吳畇蓁-23"
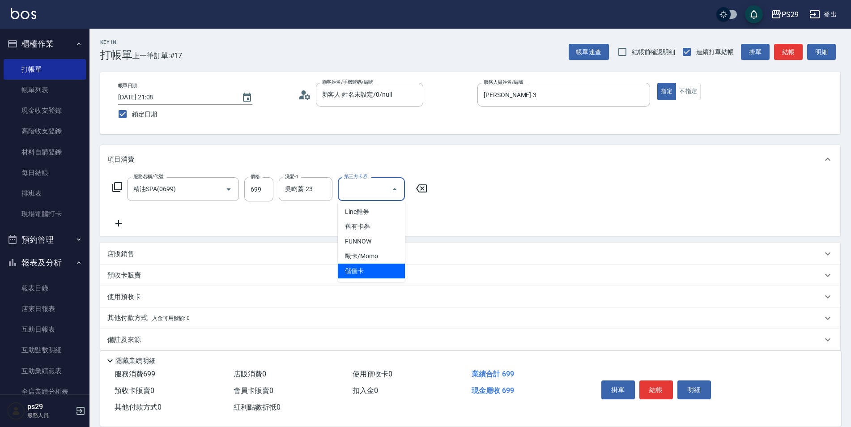
type input "儲值卡"
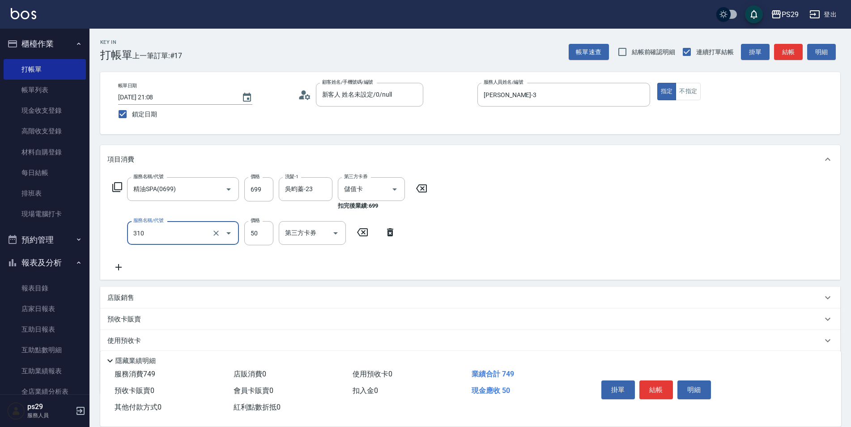
type input "剪瀏海(310)"
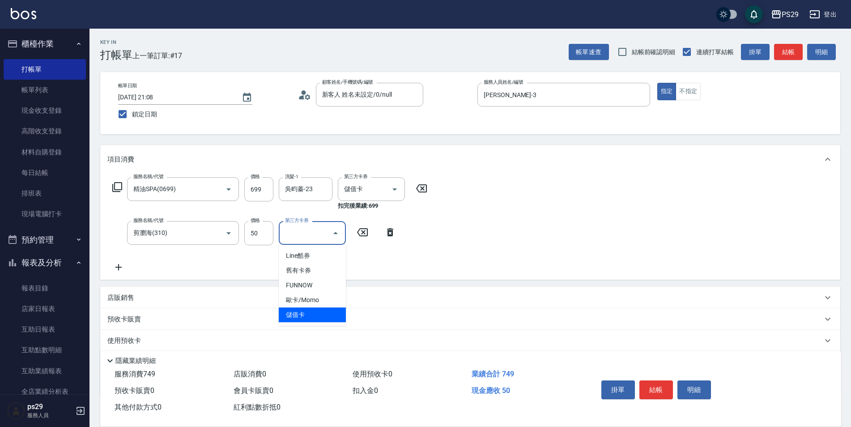
type input "儲值卡"
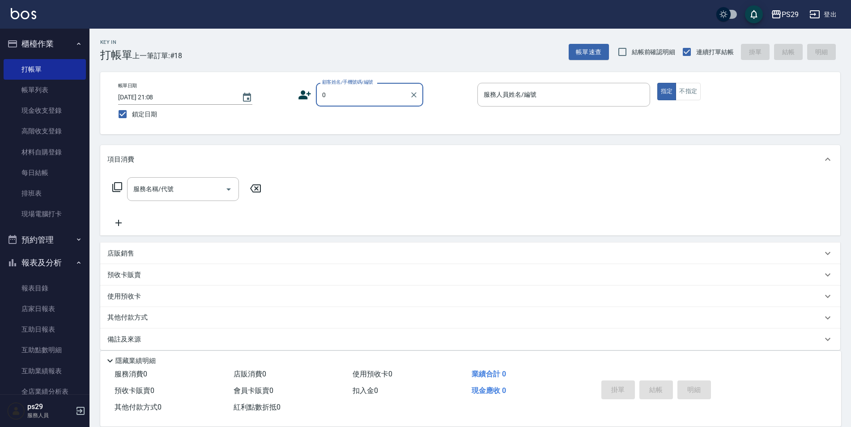
type input "新客人 姓名未設定/0/null"
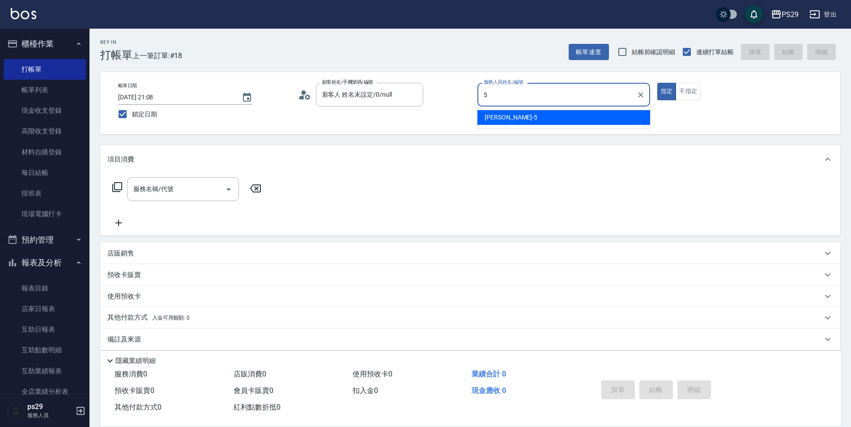
type input "[PERSON_NAME]維-5"
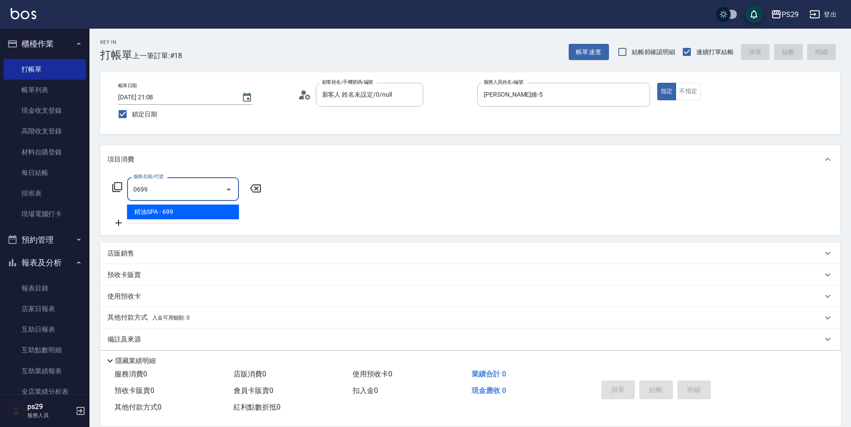
type input "精油SPA(0699)"
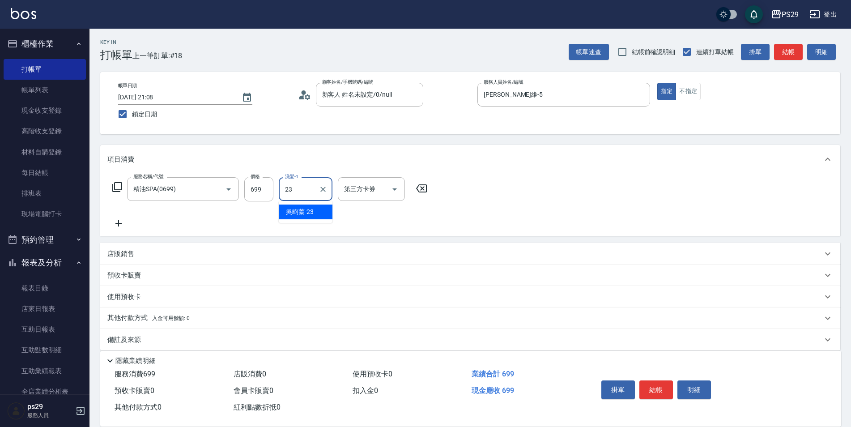
type input "吳畇蓁-23"
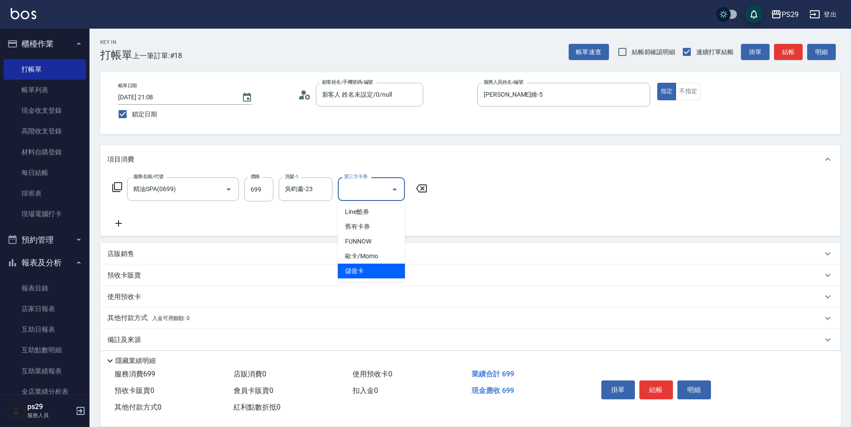
type input "儲值卡"
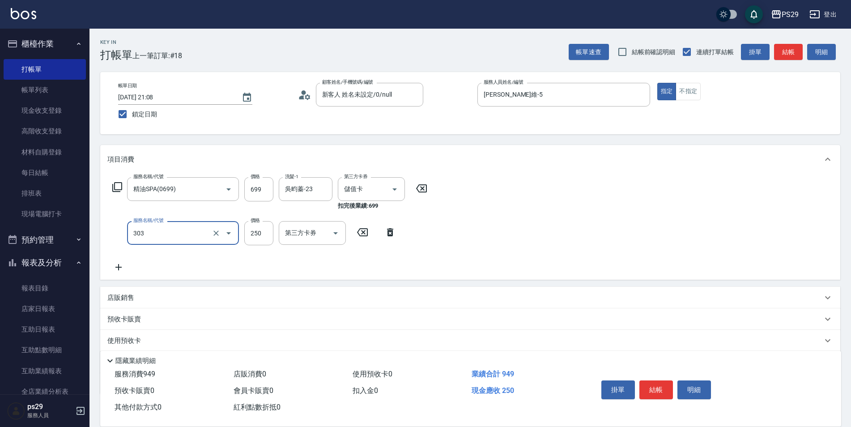
type input "剪髮(303)"
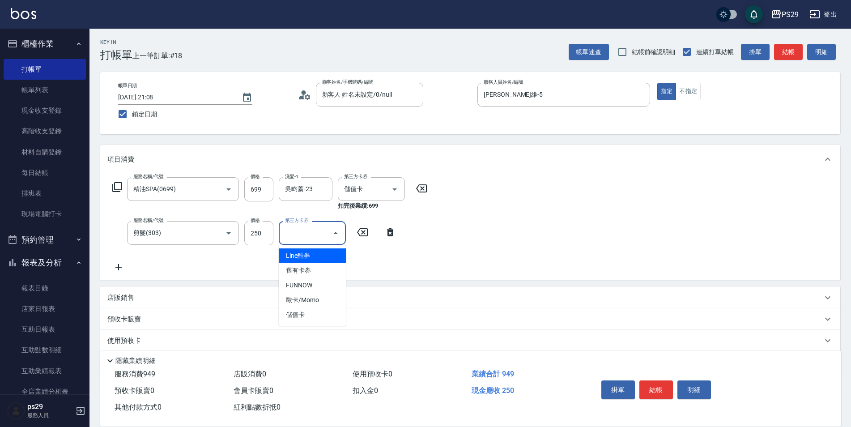
type input "儲值卡"
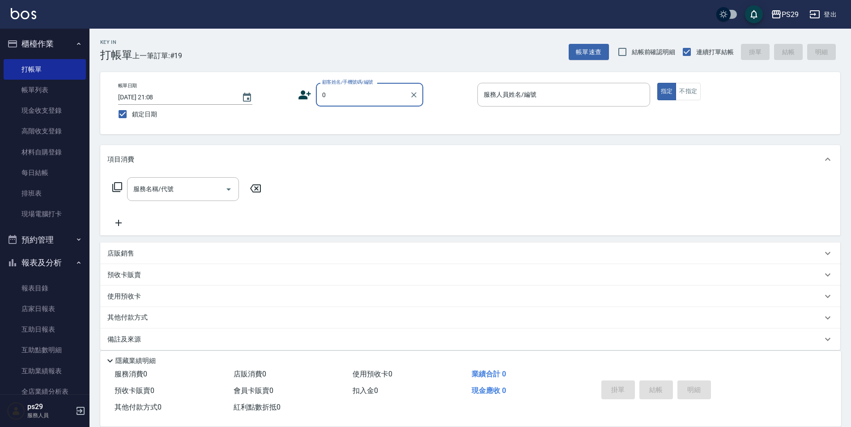
type input "新客人 姓名未設定/0/null"
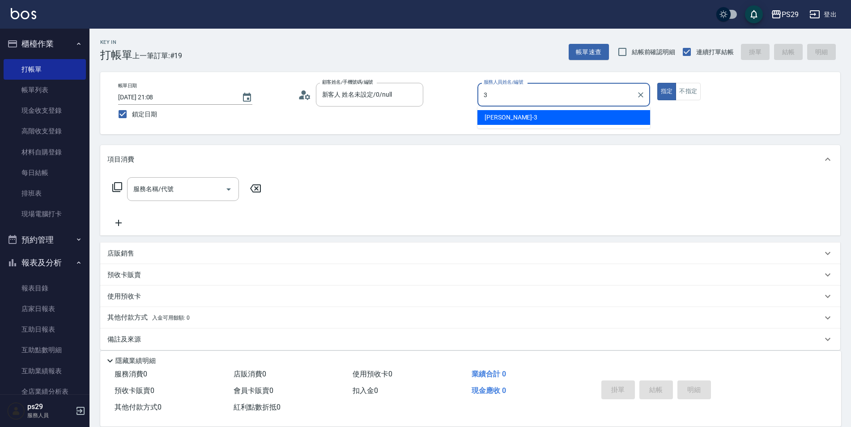
type input "[PERSON_NAME]-3"
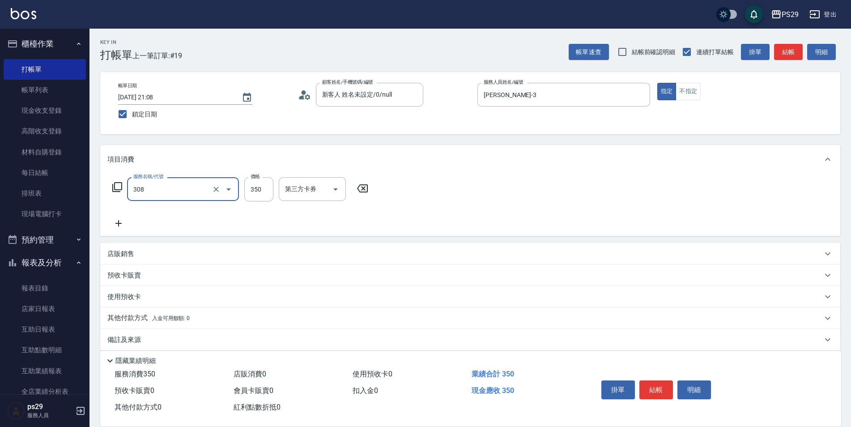
type input "洗+剪(308)"
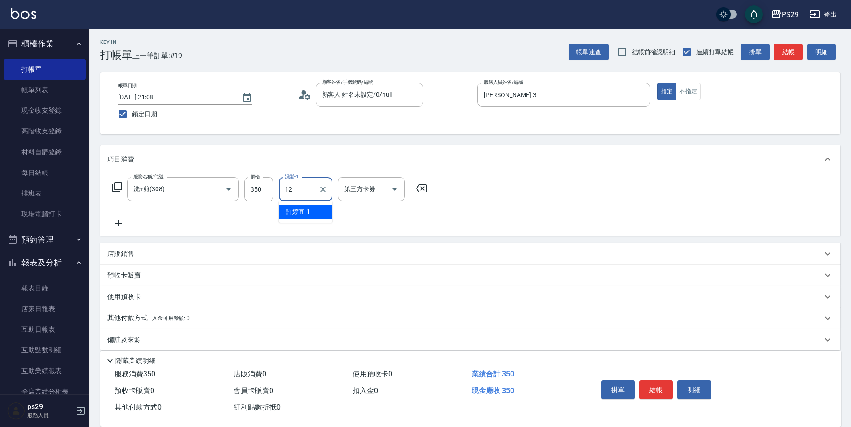
type input "[PERSON_NAME]-12"
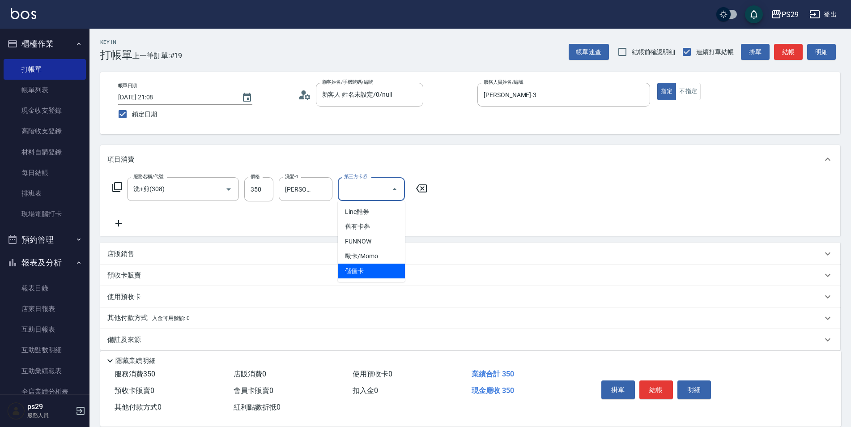
type input "儲值卡"
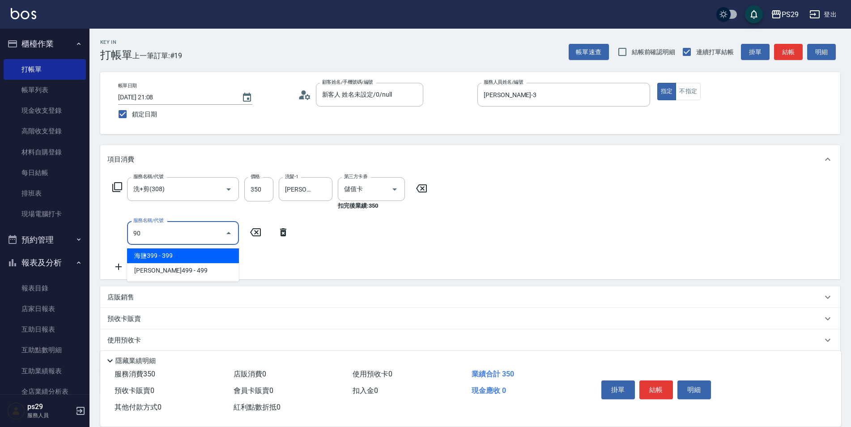
type input "901"
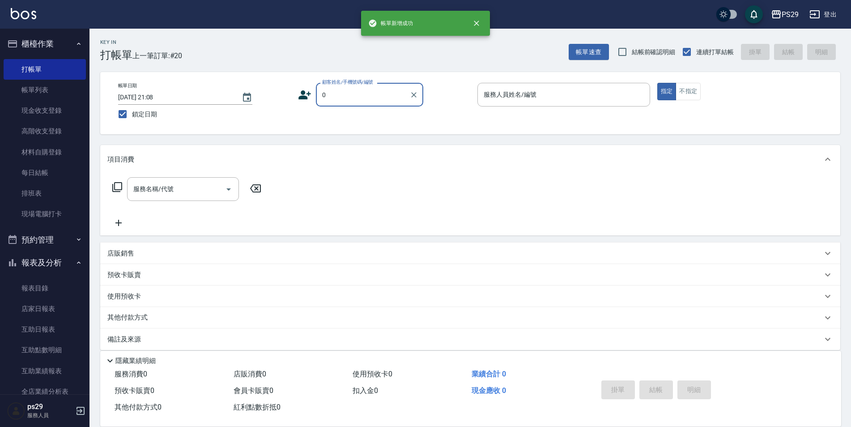
type input "新客人 姓名未設定/0/null"
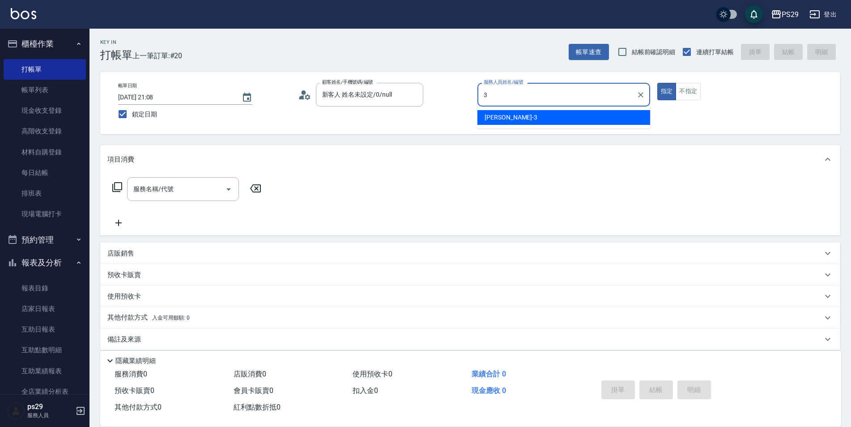
type input "[PERSON_NAME]-3"
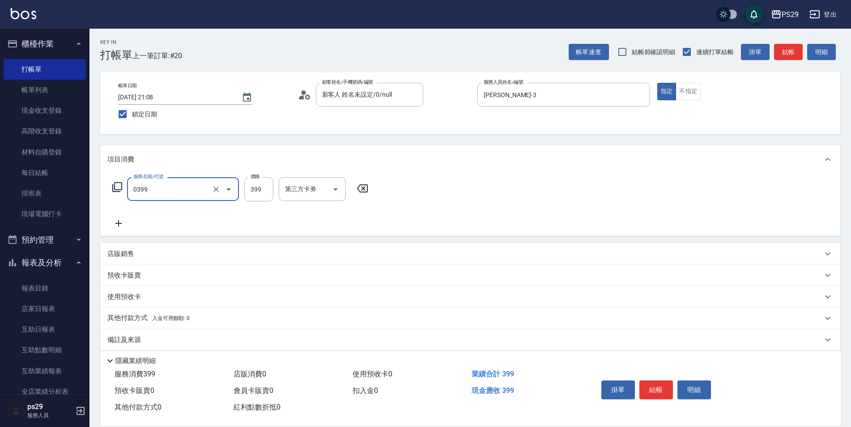
type input "海鹽399(0399)"
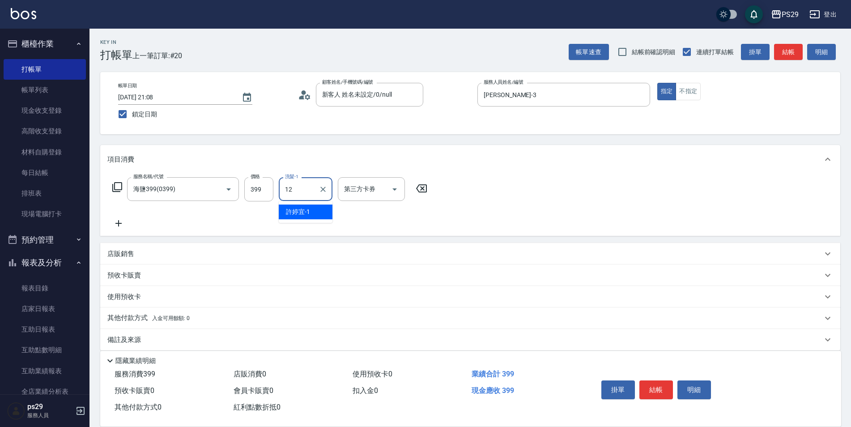
type input "[PERSON_NAME]-12"
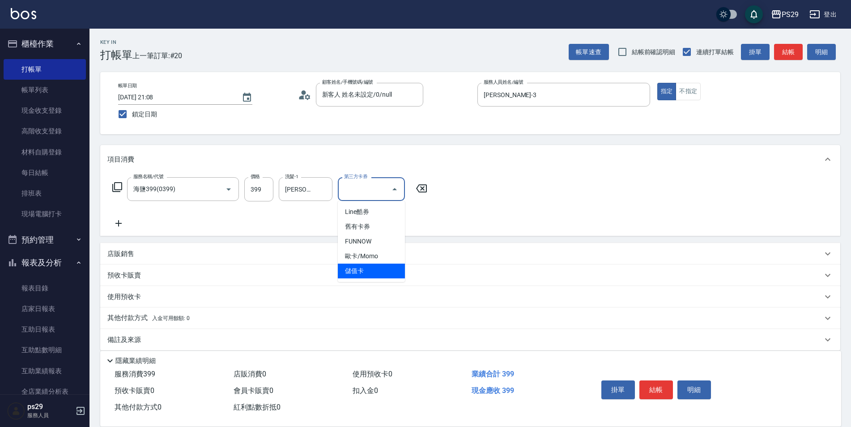
type input "儲值卡"
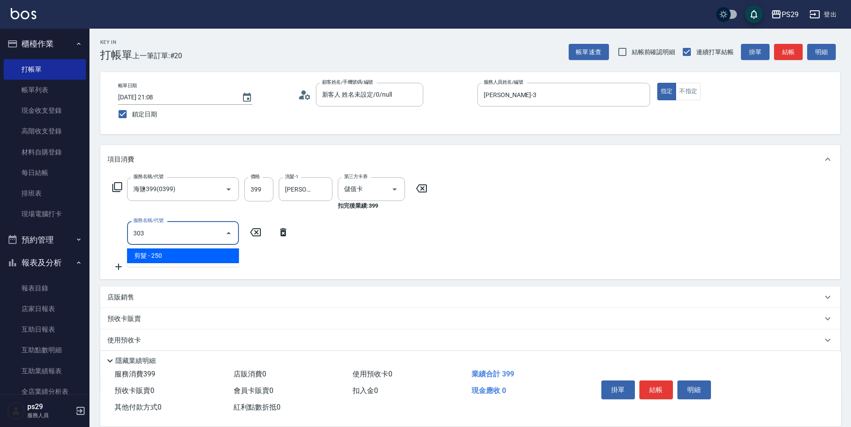
type input "剪髮(303)"
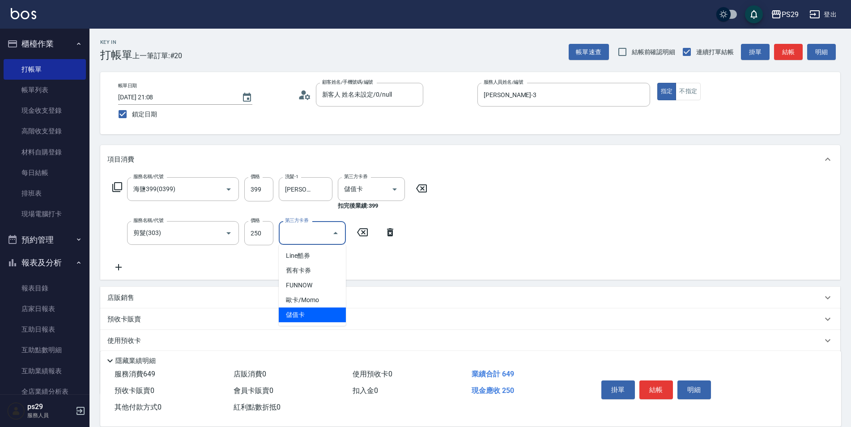
type input "儲值卡"
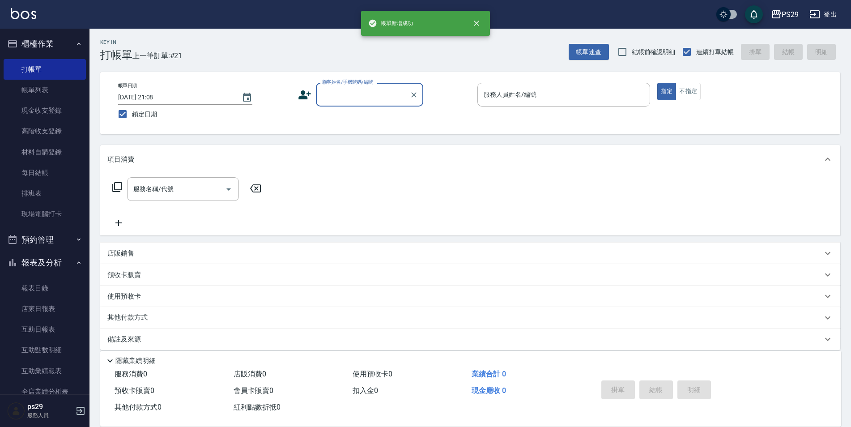
click at [75, 43] on icon "button" at bounding box center [78, 43] width 7 height 7
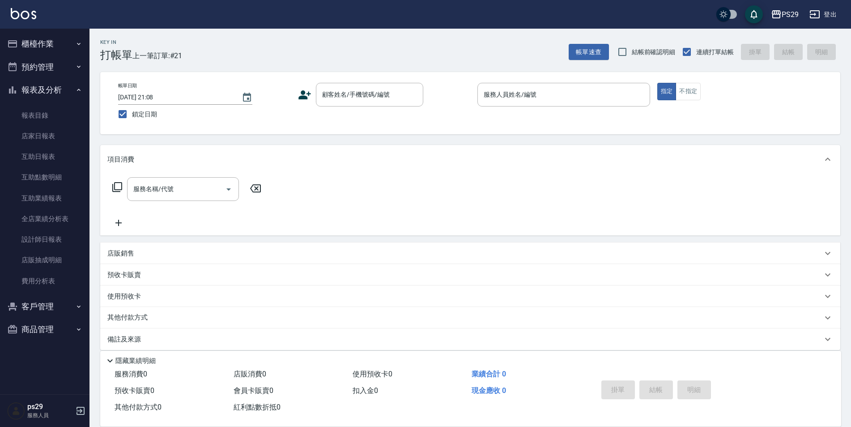
click at [67, 48] on button "櫃檯作業" at bounding box center [45, 43] width 82 height 23
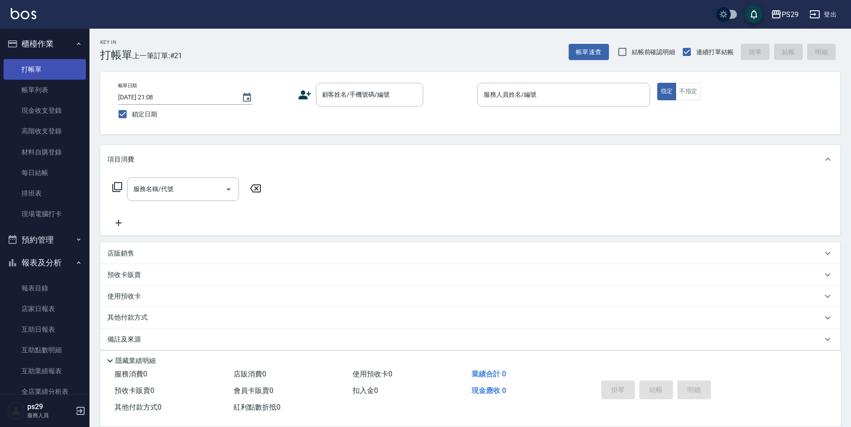
click at [50, 72] on link "打帳單" at bounding box center [45, 69] width 82 height 21
click at [330, 94] on input "顧客姓名/手機號碼/編號" at bounding box center [363, 95] width 86 height 16
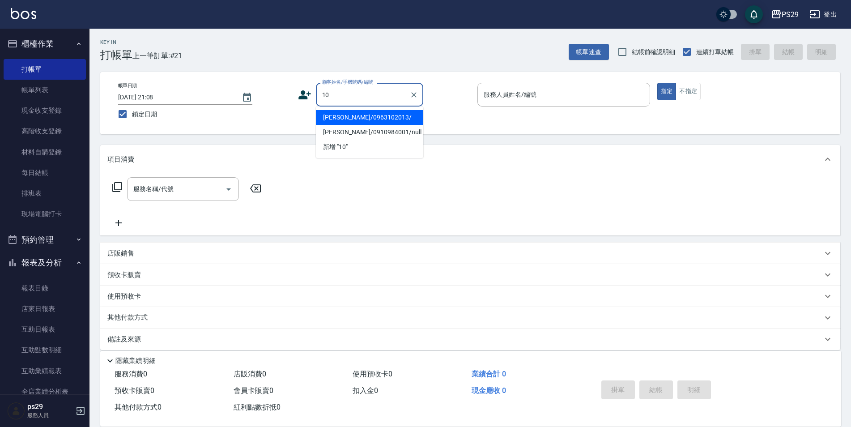
type input "[PERSON_NAME]/0963102013/"
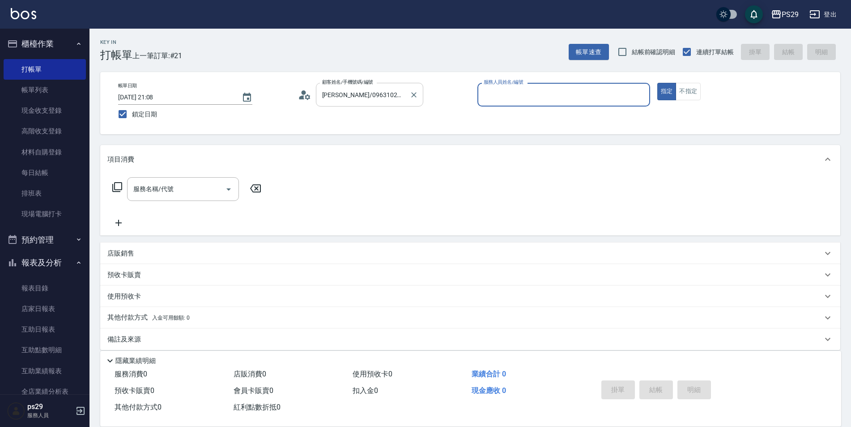
click at [421, 96] on div "[PERSON_NAME]/0963102013/ 顧客姓名/手機號碼/編號" at bounding box center [369, 95] width 107 height 24
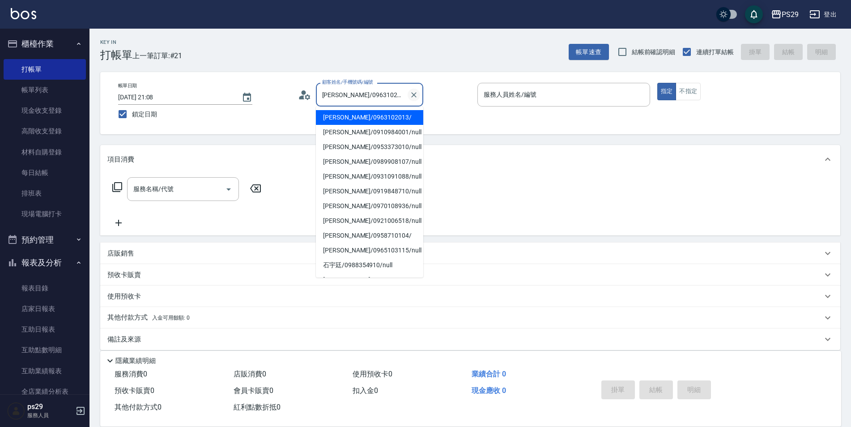
click at [414, 94] on icon "Clear" at bounding box center [413, 94] width 5 height 5
type input "[PERSON_NAME]/0963102013/"
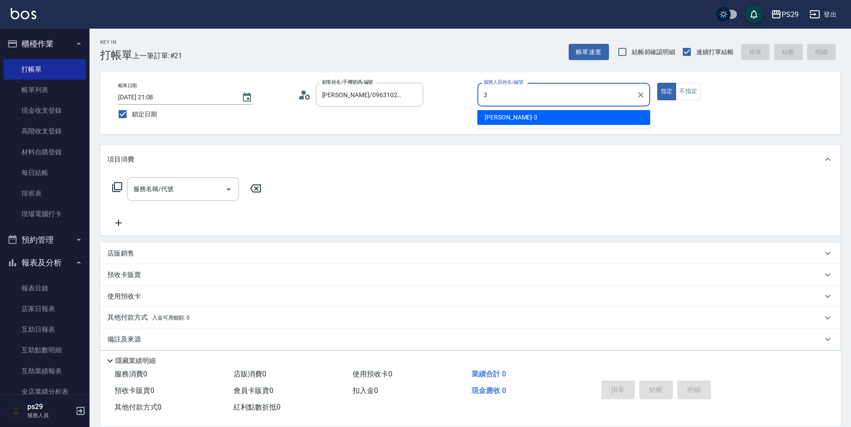
type input "[PERSON_NAME]-3"
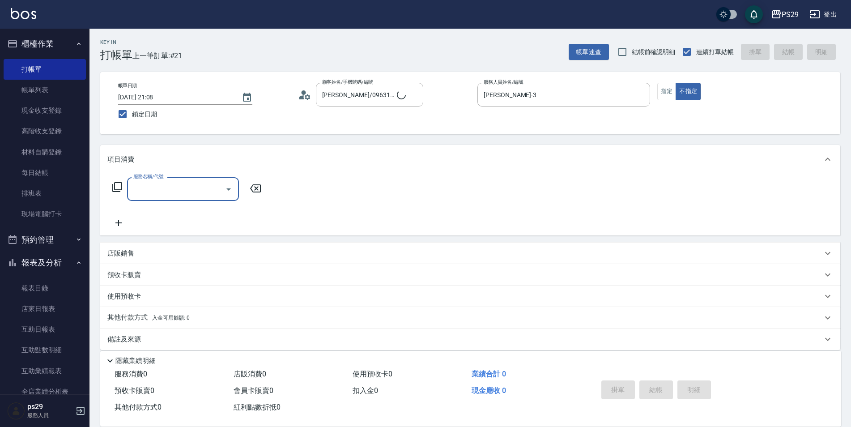
type input "新客人 姓名未設定/0/null"
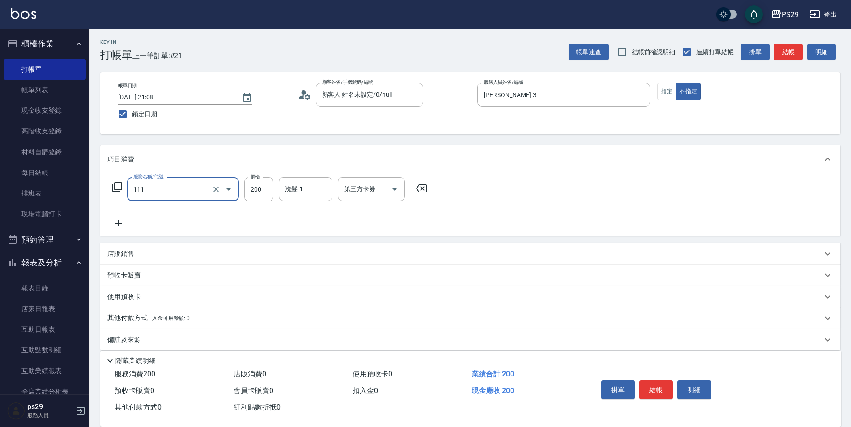
type input "200(111)"
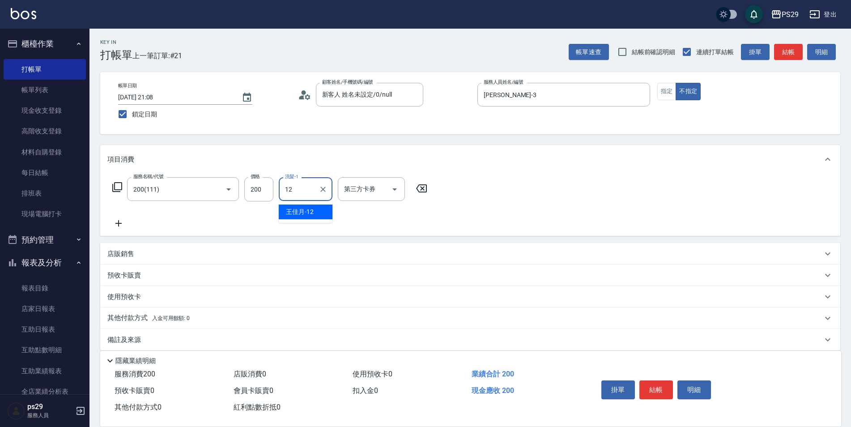
type input "[PERSON_NAME]-12"
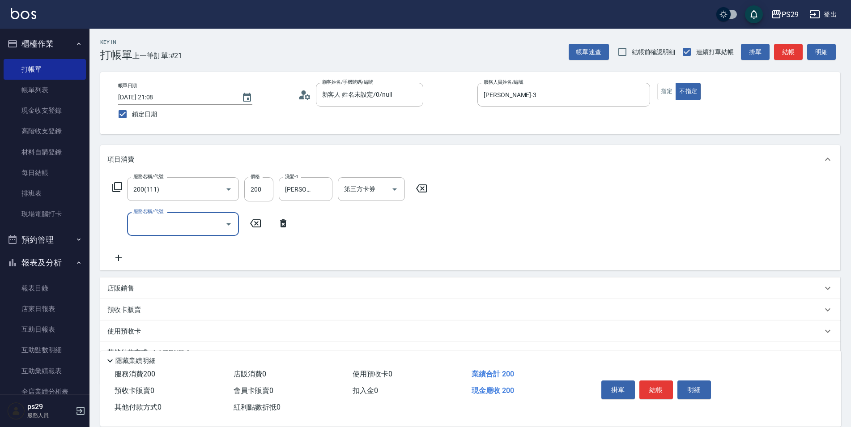
type input "3"
type input "精油50(112)"
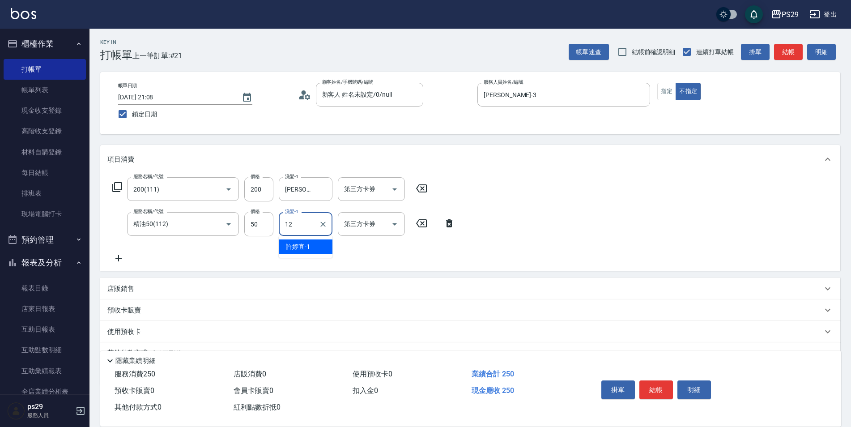
type input "[PERSON_NAME]-12"
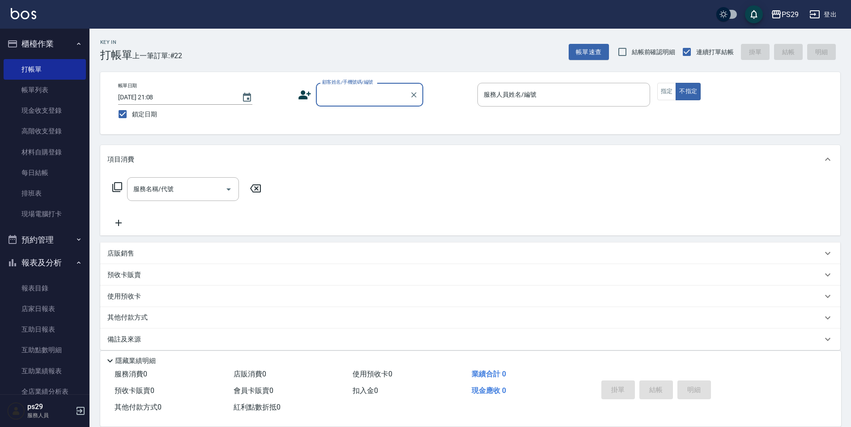
click at [34, 39] on button "櫃檯作業" at bounding box center [45, 43] width 82 height 23
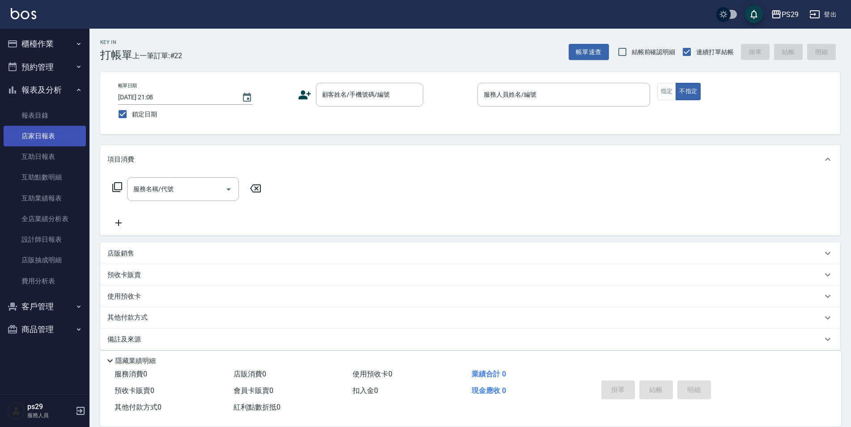
click at [51, 136] on link "店家日報表" at bounding box center [45, 136] width 82 height 21
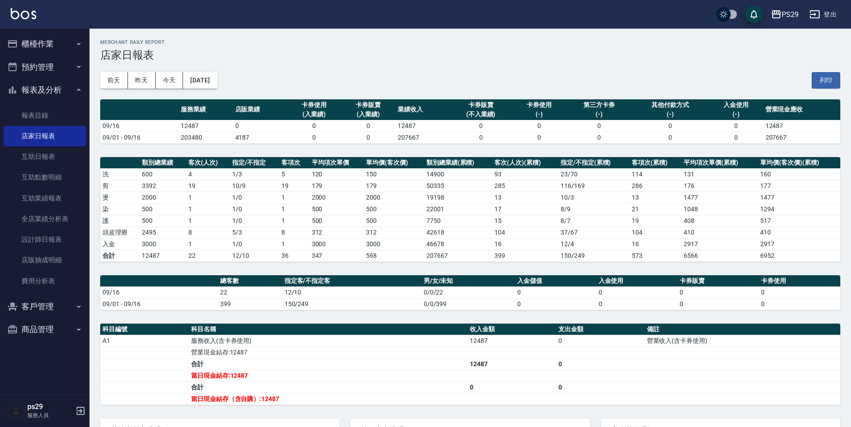
click at [74, 41] on button "櫃檯作業" at bounding box center [45, 43] width 82 height 23
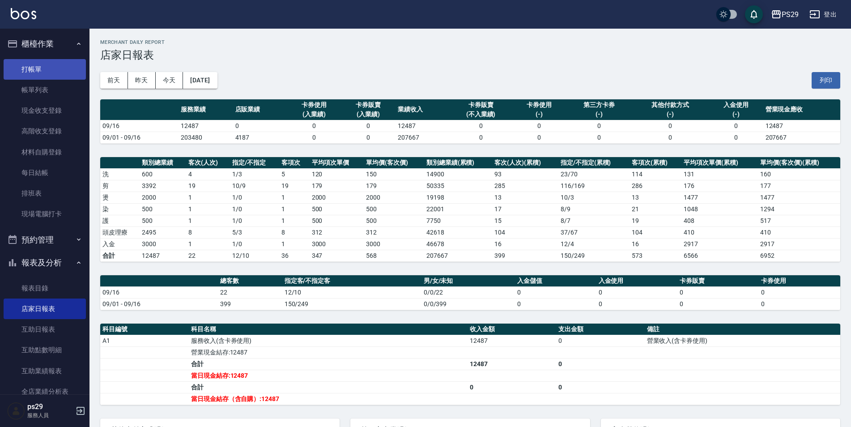
click at [55, 72] on link "打帳單" at bounding box center [45, 69] width 82 height 21
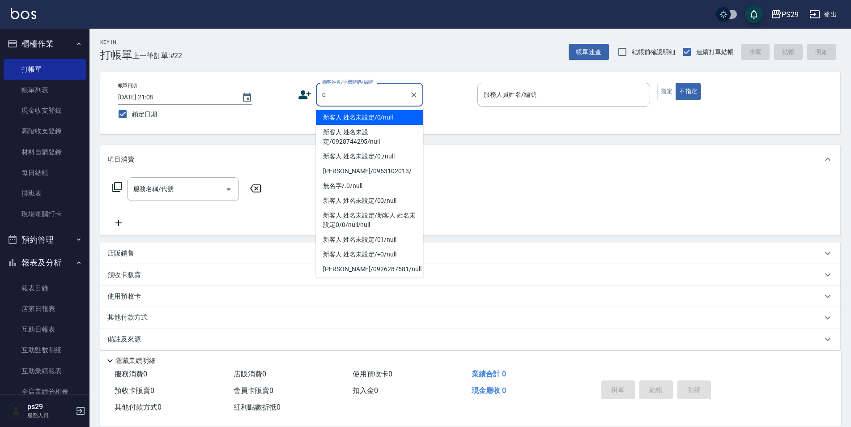
type input "新客人 姓名未設定/0/null"
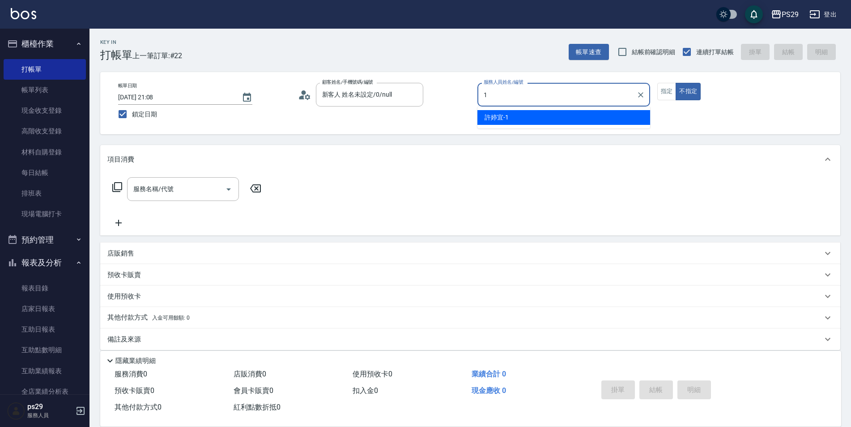
type input "[PERSON_NAME]-1"
type button "false"
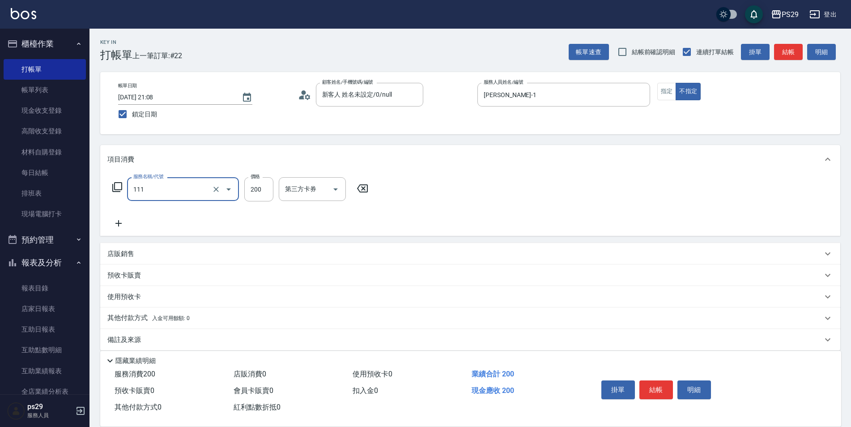
type input "200(111)"
type input "吳畇蓁-23"
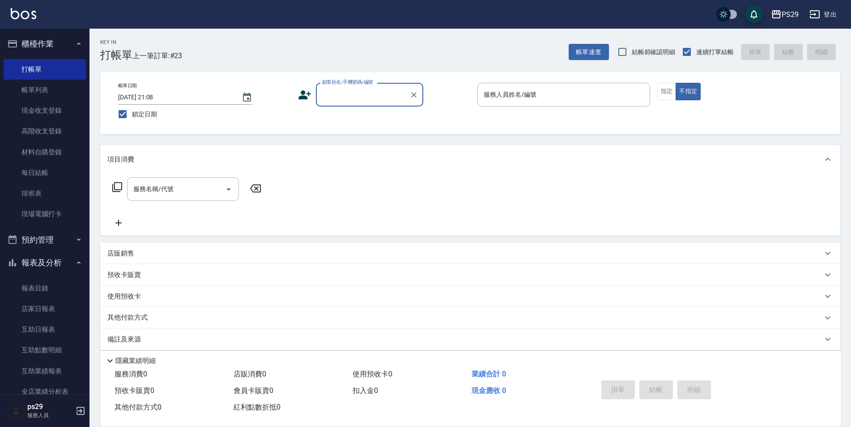
click at [51, 47] on button "櫃檯作業" at bounding box center [45, 43] width 82 height 23
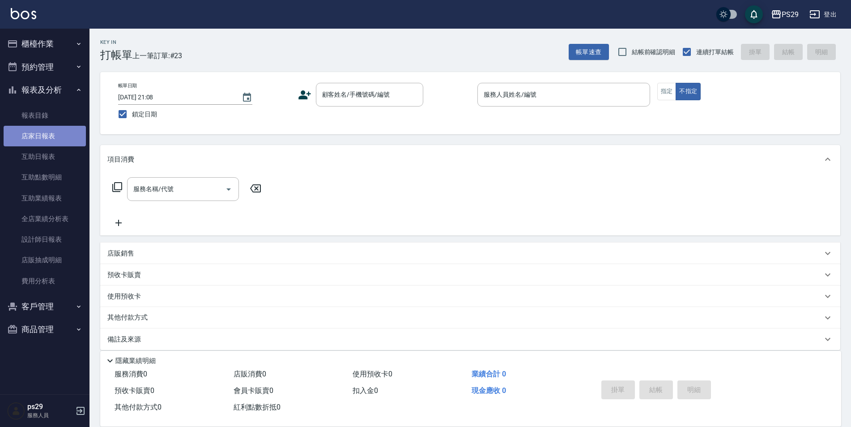
click at [60, 133] on link "店家日報表" at bounding box center [45, 136] width 82 height 21
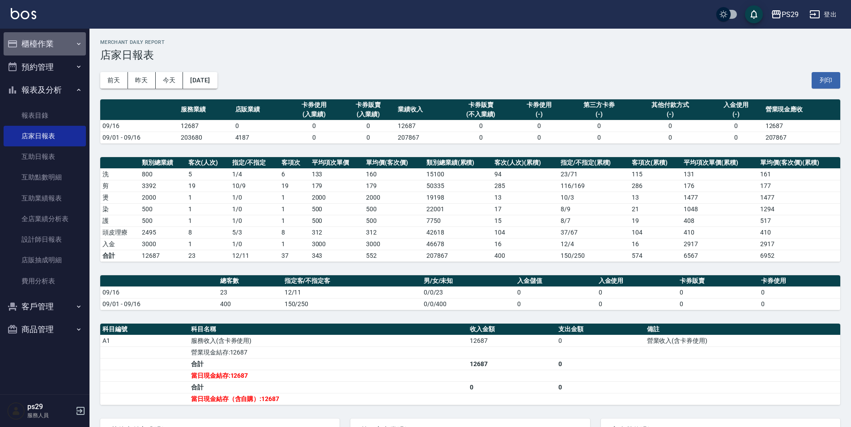
click at [50, 42] on button "櫃檯作業" at bounding box center [45, 43] width 82 height 23
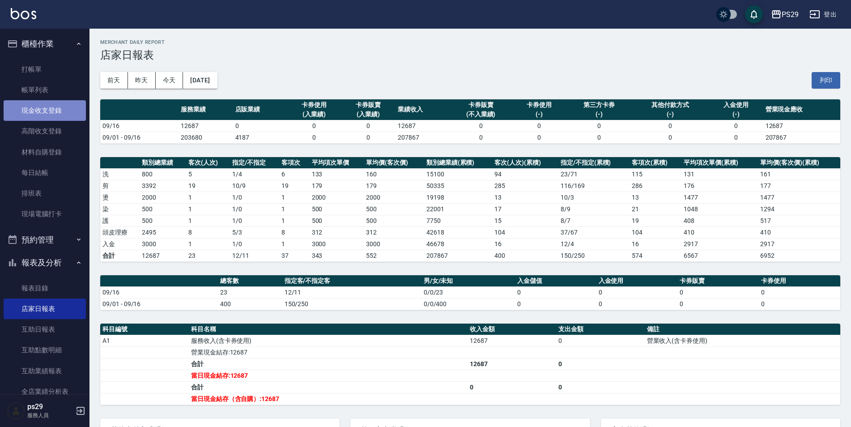
click at [47, 106] on link "現金收支登錄" at bounding box center [45, 110] width 82 height 21
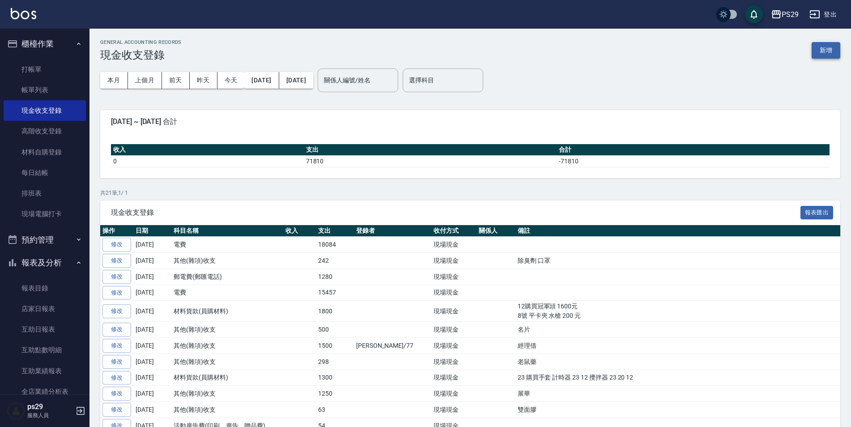
drag, startPoint x: 815, startPoint y: 38, endPoint x: 822, endPoint y: 51, distance: 14.0
click at [820, 49] on div "GENERAL ACCOUNTING RECORDS 現金收支登錄 新增 本月 上個月 [DATE] [DATE] [DATE] [DATE] [DATE] …" at bounding box center [470, 347] width 762 height 636
click at [823, 52] on button "新增" at bounding box center [826, 50] width 29 height 17
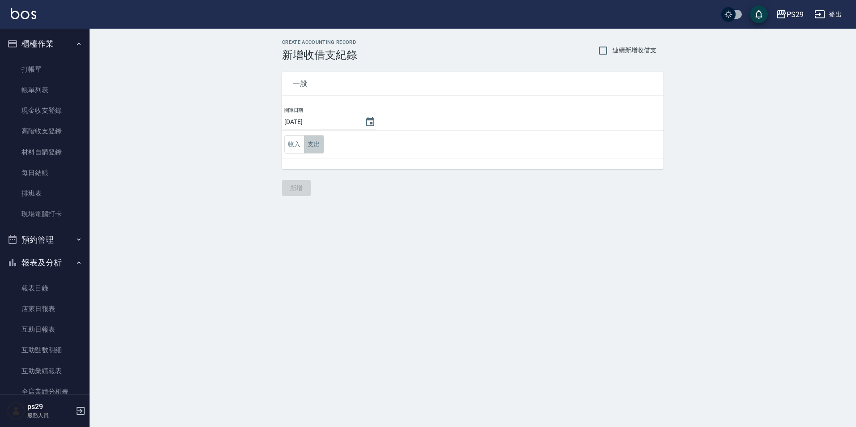
click at [307, 153] on button "支出" at bounding box center [314, 144] width 20 height 18
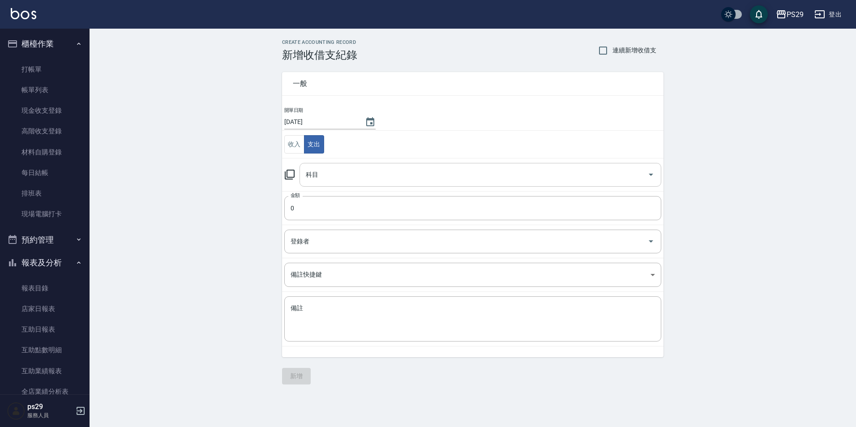
click at [340, 167] on input "科目" at bounding box center [473, 175] width 340 height 16
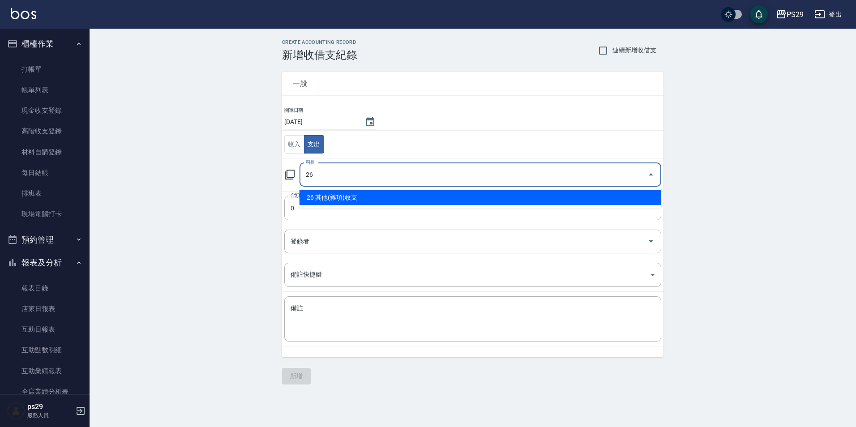
click at [356, 194] on li "26 其他(雜項)收支" at bounding box center [480, 197] width 362 height 15
type input "26 其他(雜項)收支"
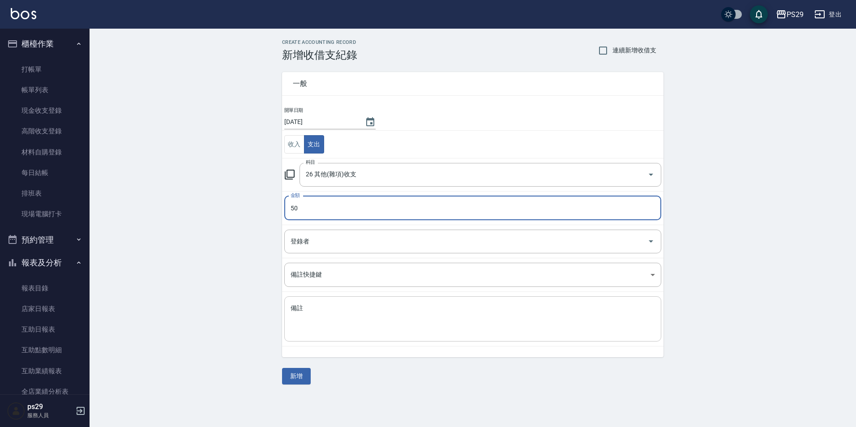
type input "50"
click at [357, 304] on td "備註 x 備註" at bounding box center [472, 319] width 381 height 55
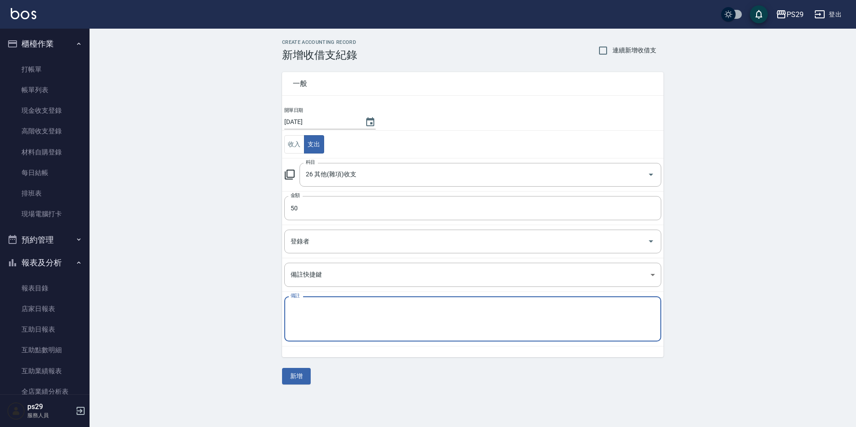
click at [357, 304] on textarea "備註" at bounding box center [472, 319] width 364 height 30
click at [286, 380] on button "新增" at bounding box center [296, 376] width 29 height 17
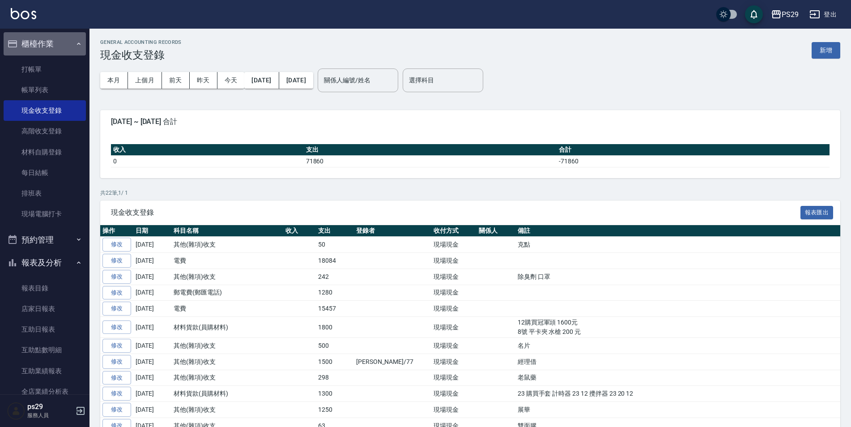
click at [75, 46] on icon "button" at bounding box center [78, 43] width 7 height 7
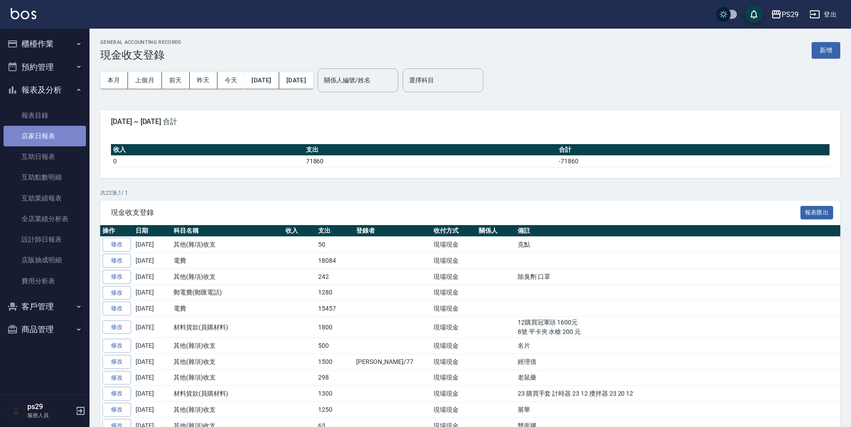
click at [55, 143] on link "店家日報表" at bounding box center [45, 136] width 82 height 21
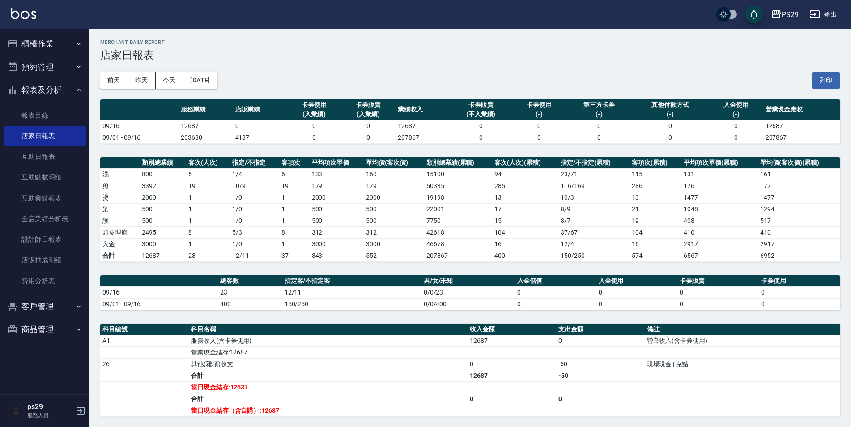
click at [44, 92] on button "報表及分析" at bounding box center [45, 89] width 82 height 23
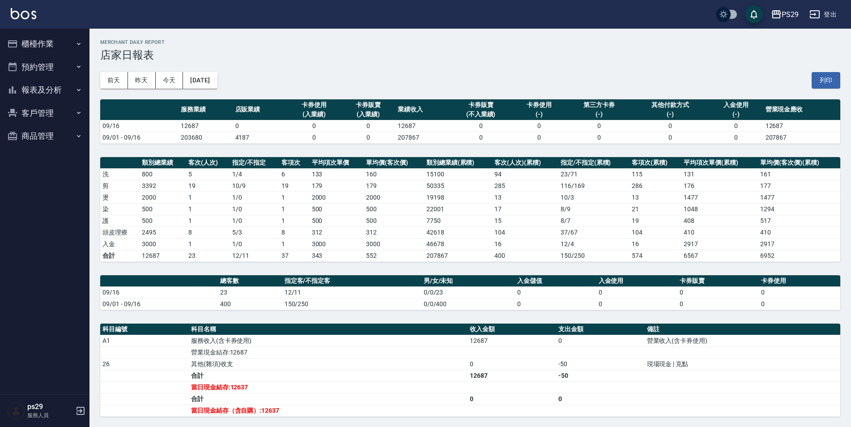
click at [59, 95] on button "報表及分析" at bounding box center [45, 89] width 82 height 23
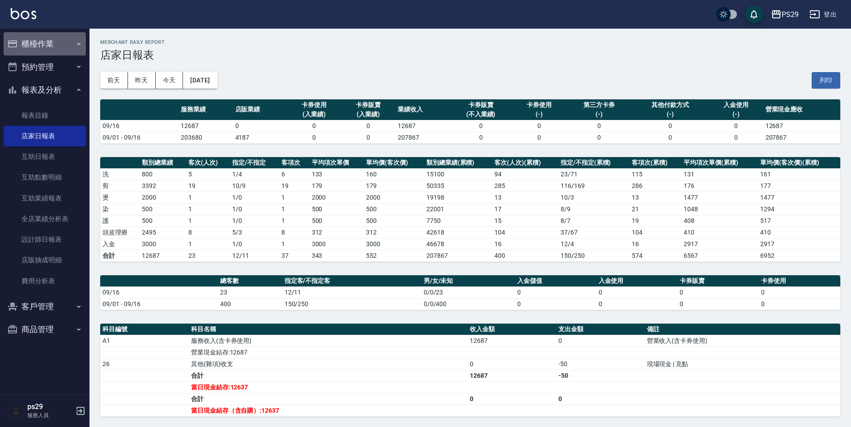
click at [72, 43] on button "櫃檯作業" at bounding box center [45, 43] width 82 height 23
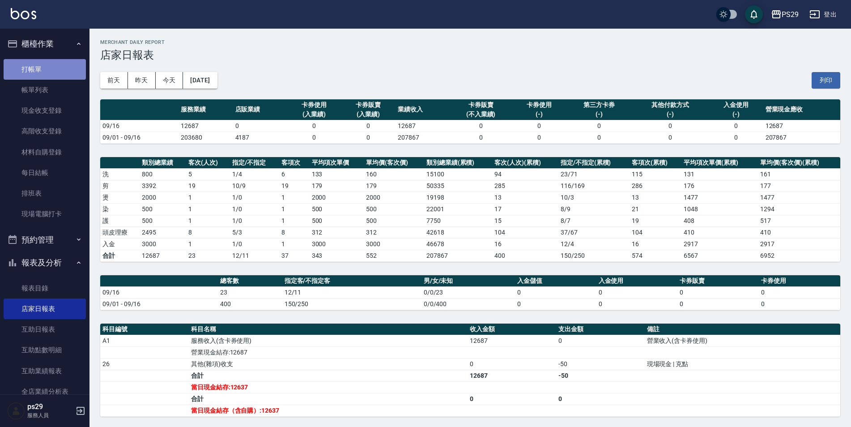
click at [64, 68] on link "打帳單" at bounding box center [45, 69] width 82 height 21
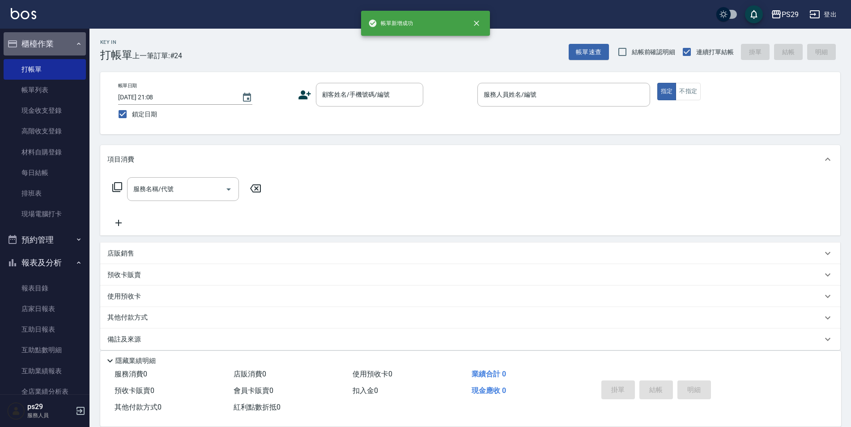
click at [63, 43] on button "櫃檯作業" at bounding box center [45, 43] width 82 height 23
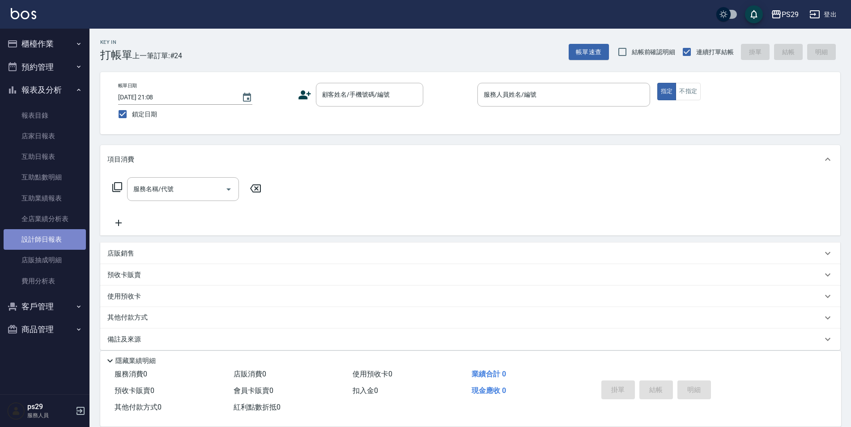
click at [47, 246] on link "設計師日報表" at bounding box center [45, 239] width 82 height 21
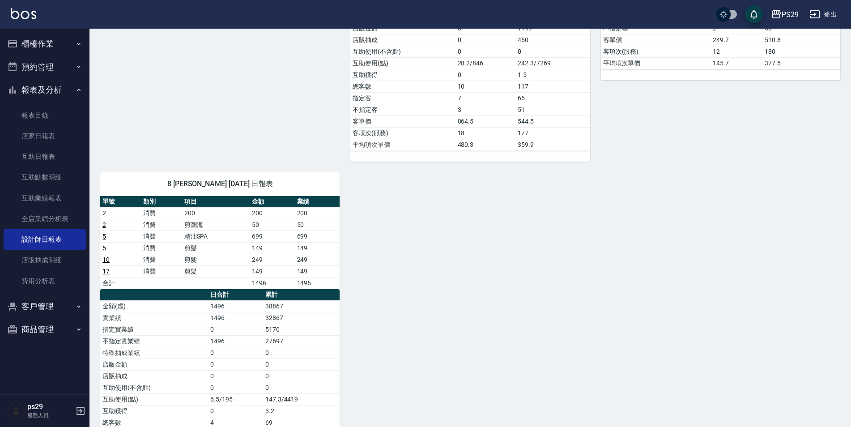
scroll to position [484, 0]
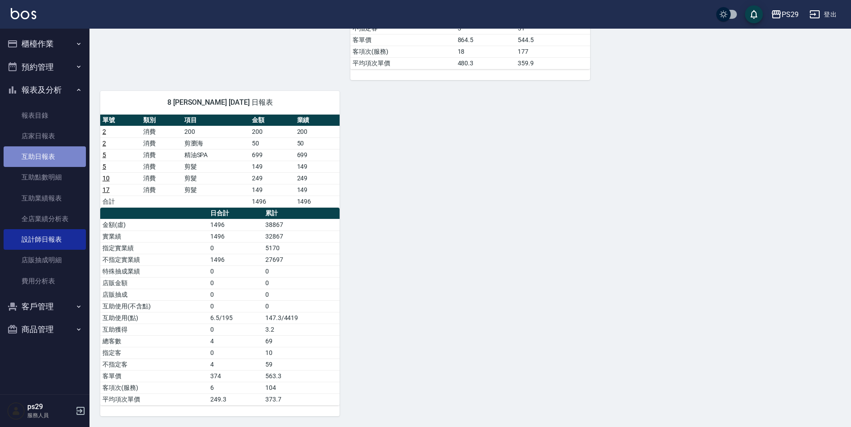
click at [64, 159] on link "互助日報表" at bounding box center [45, 156] width 82 height 21
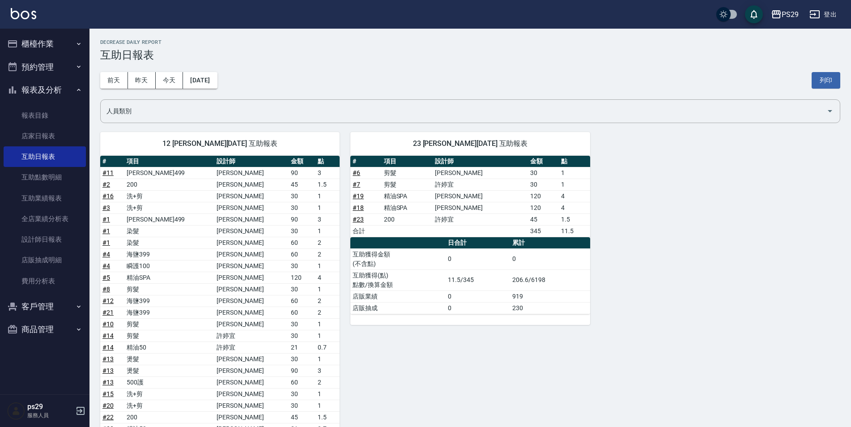
scroll to position [89, 0]
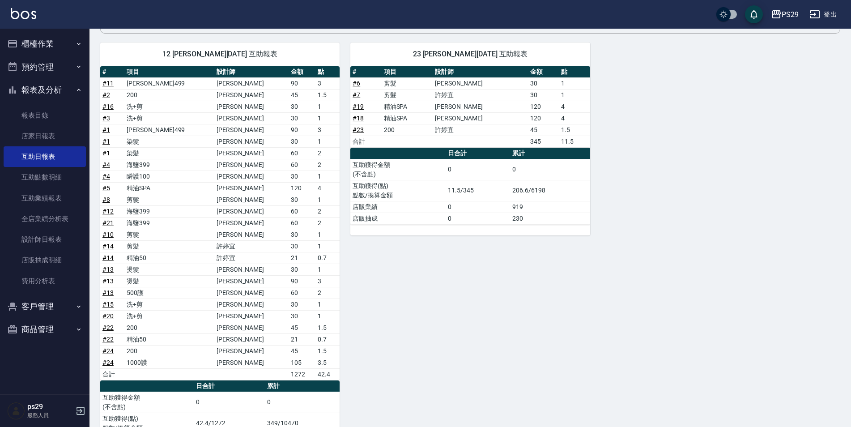
click at [37, 14] on div "PS29 登出" at bounding box center [425, 14] width 851 height 29
click at [37, 16] on div "PS29 登出" at bounding box center [425, 14] width 851 height 29
click at [7, 16] on div "PS29 登出" at bounding box center [425, 14] width 851 height 29
click at [21, 12] on img at bounding box center [24, 13] width 26 height 11
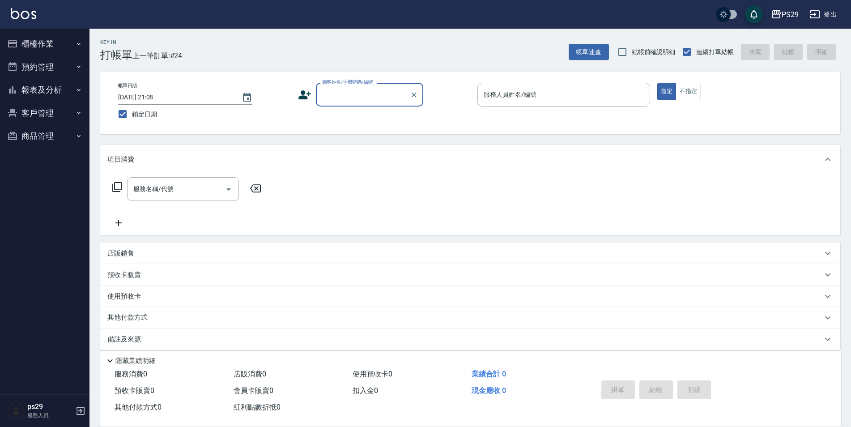
click at [23, 6] on div "PS29 登出" at bounding box center [425, 14] width 851 height 29
click at [23, 13] on img at bounding box center [24, 13] width 26 height 11
click at [5, 85] on button "報表及分析" at bounding box center [45, 89] width 82 height 23
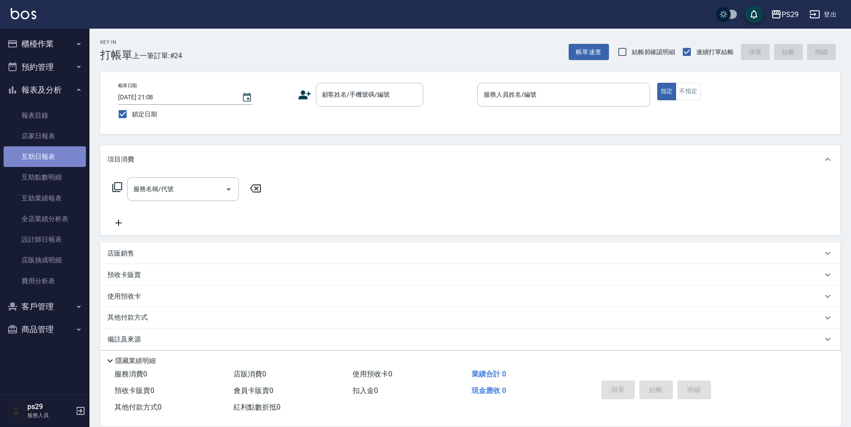
click at [20, 164] on link "互助日報表" at bounding box center [45, 156] width 82 height 21
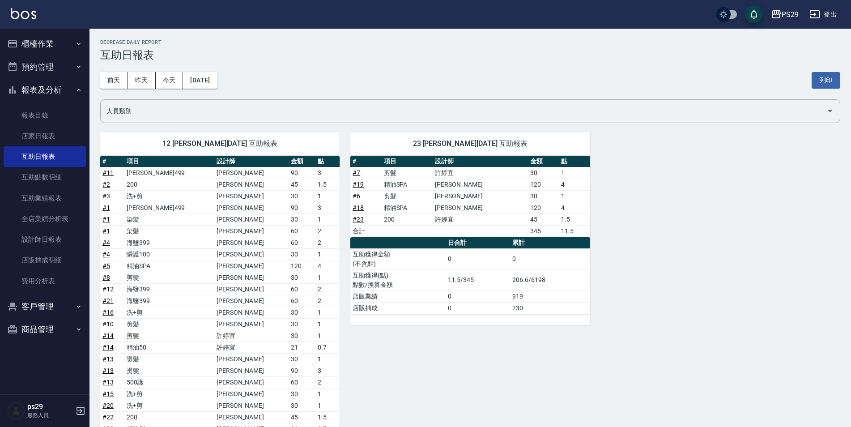
scroll to position [141, 0]
